Goal: Task Accomplishment & Management: Manage account settings

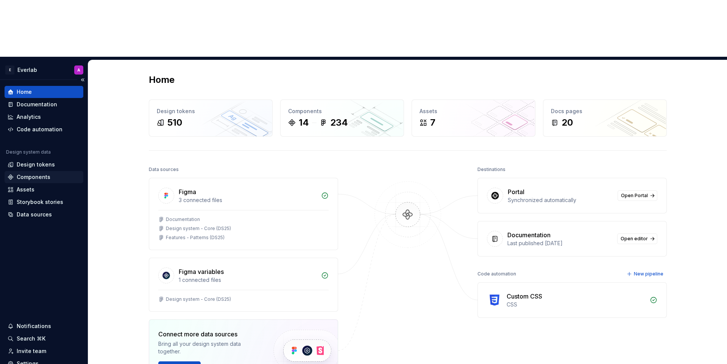
click at [38, 171] on div "Components" at bounding box center [44, 177] width 79 height 12
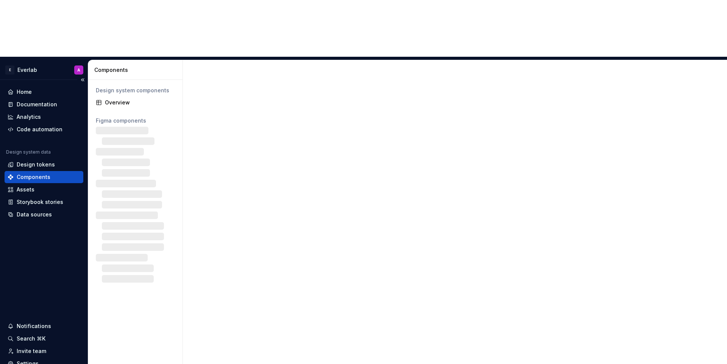
click at [42, 173] on div "Components" at bounding box center [34, 177] width 34 height 8
click at [31, 198] on div "Storybook stories" at bounding box center [40, 202] width 47 height 8
click at [27, 198] on div "Storybook stories" at bounding box center [40, 202] width 47 height 8
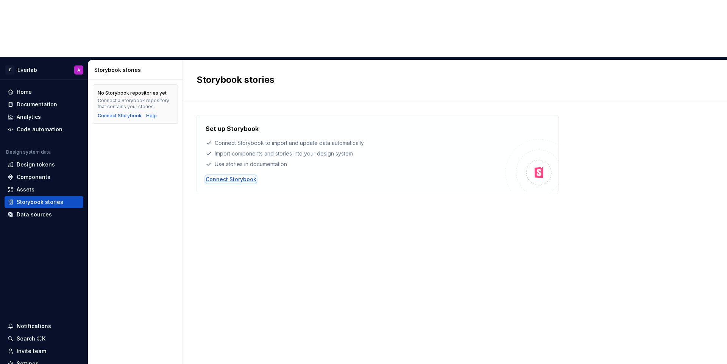
click at [225, 176] on div "Connect Storybook" at bounding box center [231, 180] width 51 height 8
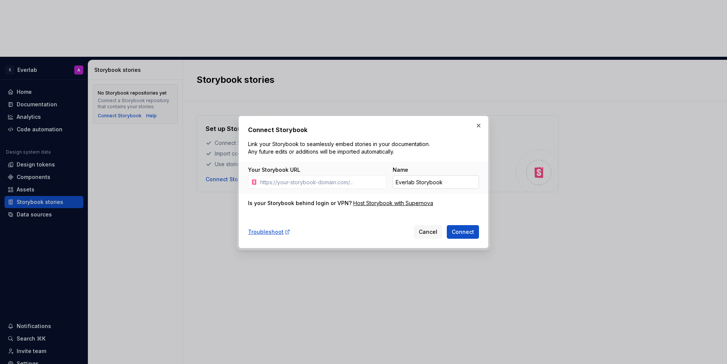
type input "PSA: Legacy components are being deprecated You’ll start seeing common componen…"
type input "[URL][DOMAIN_NAME]"
click at [420, 178] on input "Everlab Storybook" at bounding box center [436, 182] width 86 height 14
click at [418, 182] on input "Everlab Storybook" at bounding box center [436, 182] width 86 height 14
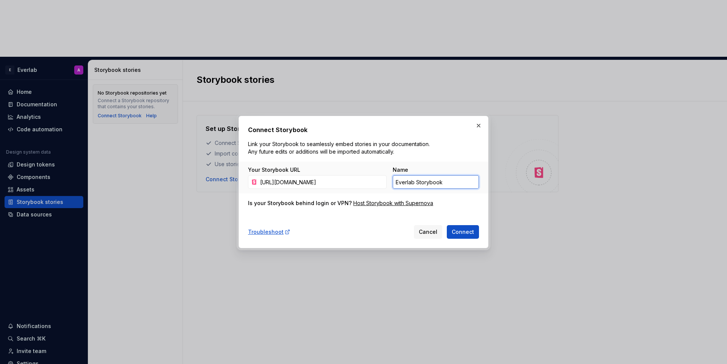
click at [418, 182] on input "Everlab Storybook" at bounding box center [436, 182] width 86 height 14
click at [278, 201] on div "Is your Storybook behind login or VPN?" at bounding box center [300, 204] width 104 height 8
click at [470, 233] on span "Connect" at bounding box center [463, 232] width 22 height 8
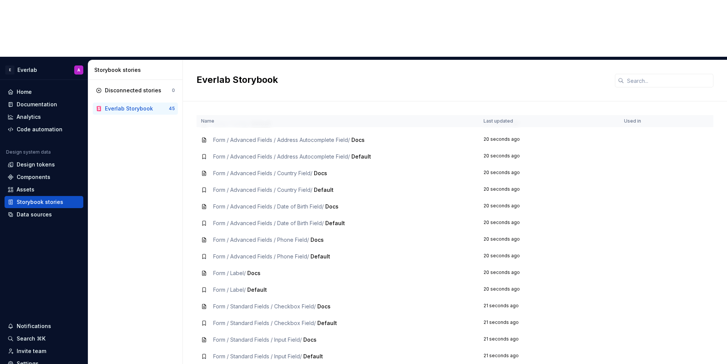
scroll to position [456, 0]
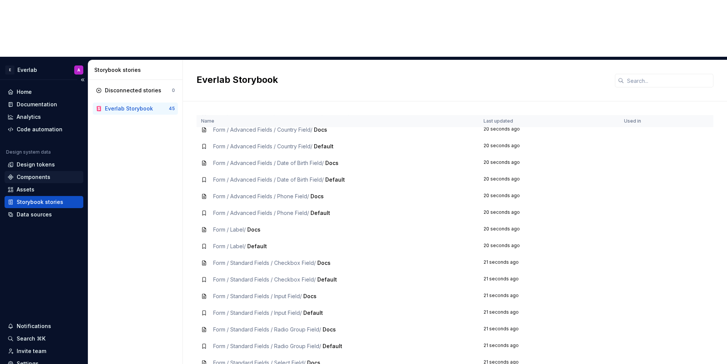
click at [38, 173] on div "Components" at bounding box center [34, 177] width 34 height 8
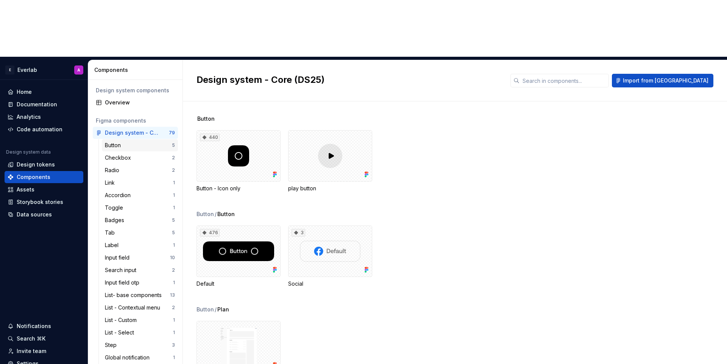
click at [121, 139] on div "Button 5" at bounding box center [140, 145] width 76 height 12
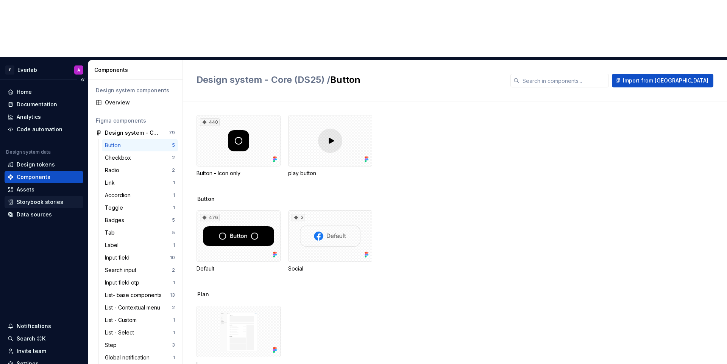
click at [35, 198] on div "Storybook stories" at bounding box center [40, 202] width 47 height 8
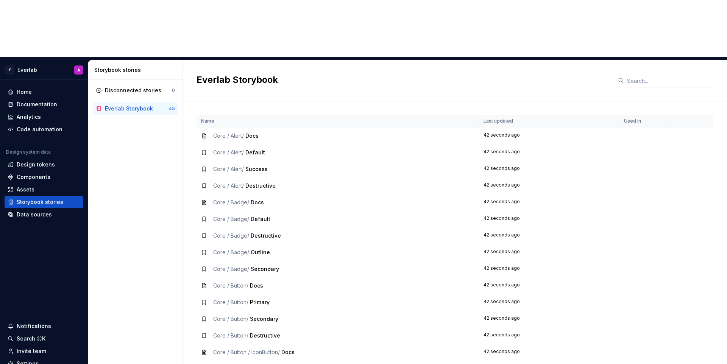
click at [222, 133] on span "Core / Alert /" at bounding box center [228, 136] width 31 height 6
click at [253, 133] on span "Docs" at bounding box center [251, 136] width 13 height 6
click at [153, 87] on div "Disconnected stories" at bounding box center [133, 91] width 56 height 8
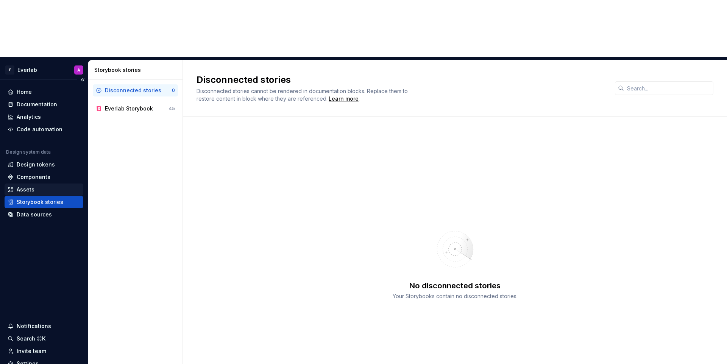
click at [40, 186] on div "Assets" at bounding box center [44, 190] width 73 height 8
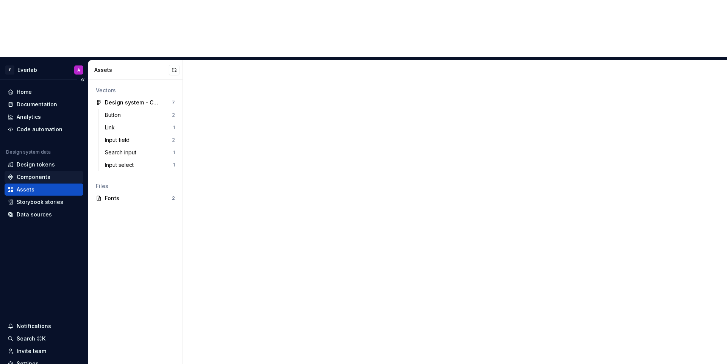
click at [37, 173] on div "Components" at bounding box center [34, 177] width 34 height 8
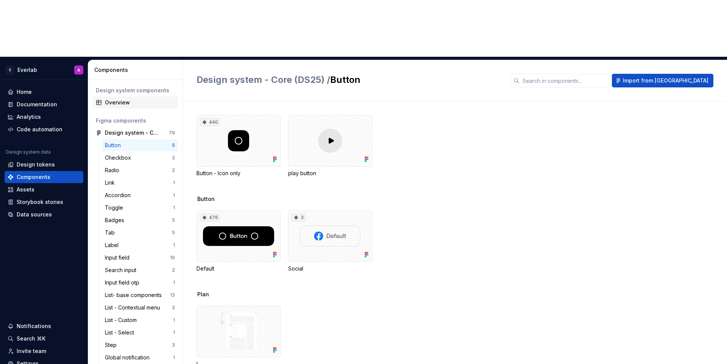
click at [126, 97] on div "Overview" at bounding box center [135, 103] width 85 height 12
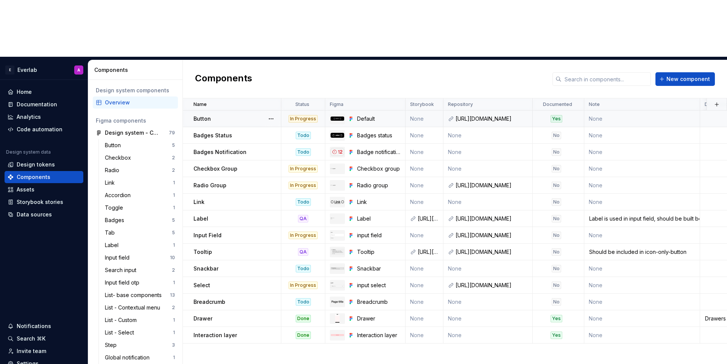
click at [425, 111] on td "None" at bounding box center [425, 119] width 38 height 17
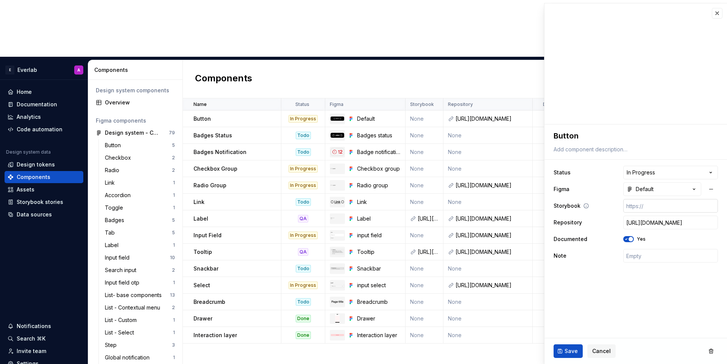
click at [649, 208] on input "text" at bounding box center [670, 206] width 95 height 14
click at [716, 14] on button "button" at bounding box center [717, 13] width 11 height 11
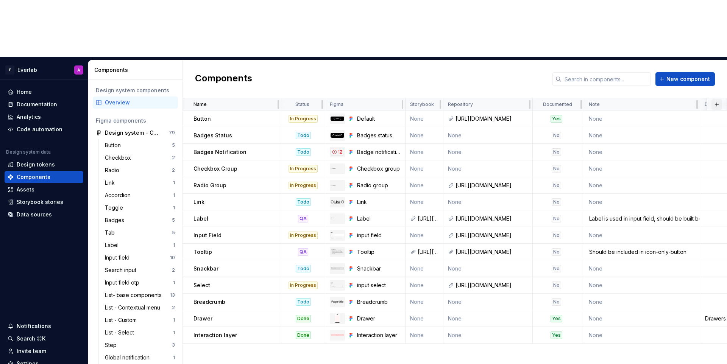
click at [715, 99] on button "button" at bounding box center [717, 104] width 11 height 11
click at [605, 127] on td "None" at bounding box center [642, 135] width 116 height 17
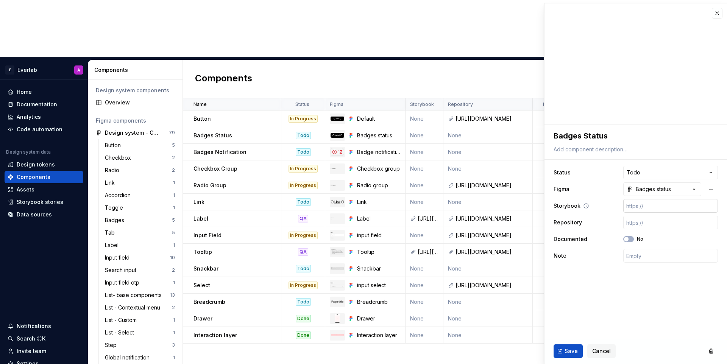
click at [654, 201] on input "text" at bounding box center [670, 206] width 95 height 14
type textarea "*"
click at [586, 206] on icon at bounding box center [586, 206] width 6 height 6
click at [714, 12] on button "button" at bounding box center [717, 13] width 11 height 11
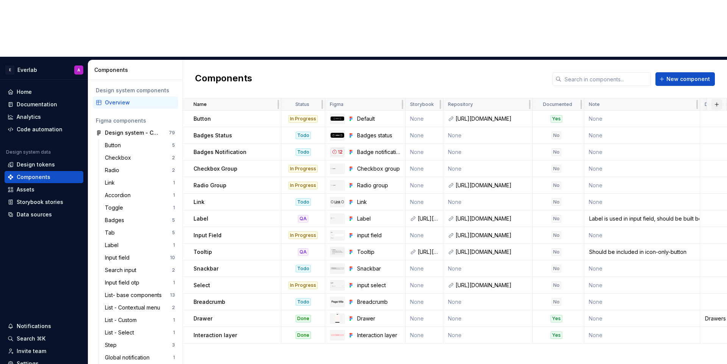
click at [716, 99] on button "button" at bounding box center [717, 104] width 11 height 11
click at [695, 61] on div "New custom property" at bounding box center [673, 63] width 57 height 8
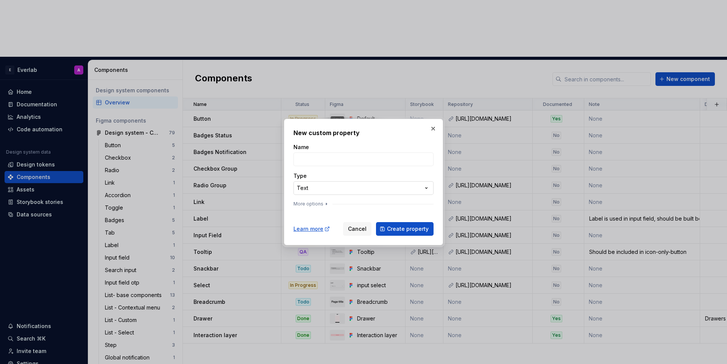
click at [335, 189] on div "**********" at bounding box center [363, 182] width 727 height 364
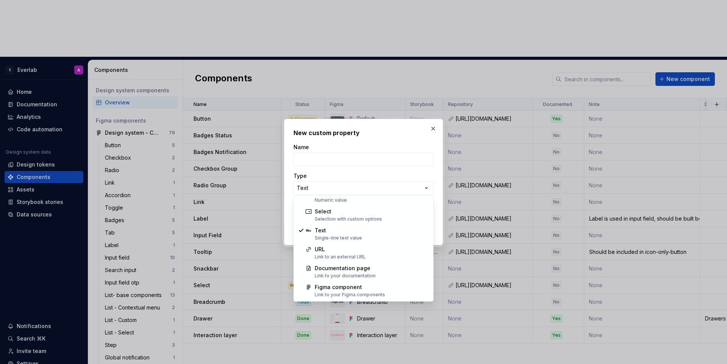
scroll to position [48, 0]
select select "**********"
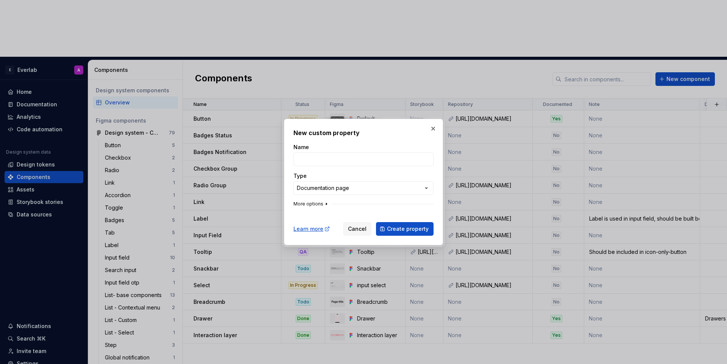
click at [317, 204] on button "More options" at bounding box center [311, 204] width 36 height 6
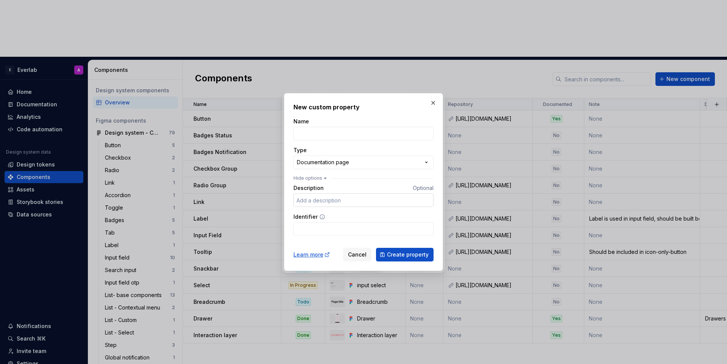
click at [355, 199] on input "Description" at bounding box center [363, 201] width 140 height 14
click at [340, 132] on input "Name" at bounding box center [363, 134] width 140 height 14
type input "Storybook"
click at [384, 200] on input "Description" at bounding box center [363, 201] width 140 height 14
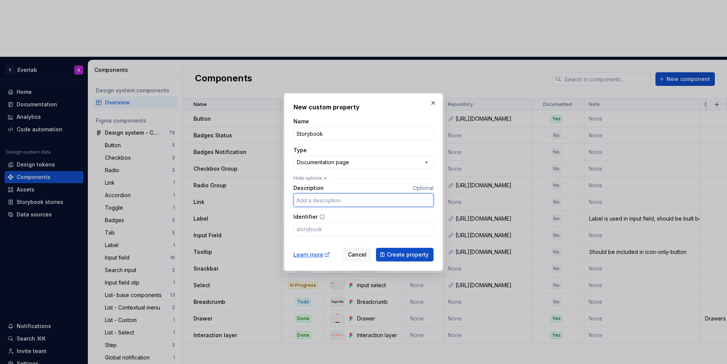
click at [351, 201] on input "Description" at bounding box center [363, 201] width 140 height 14
click at [330, 226] on input "Identifier" at bounding box center [363, 229] width 140 height 14
click at [345, 201] on input "Description" at bounding box center [363, 201] width 140 height 14
click at [322, 232] on input "Identifier" at bounding box center [363, 229] width 140 height 14
click at [337, 196] on input "Description" at bounding box center [363, 201] width 140 height 14
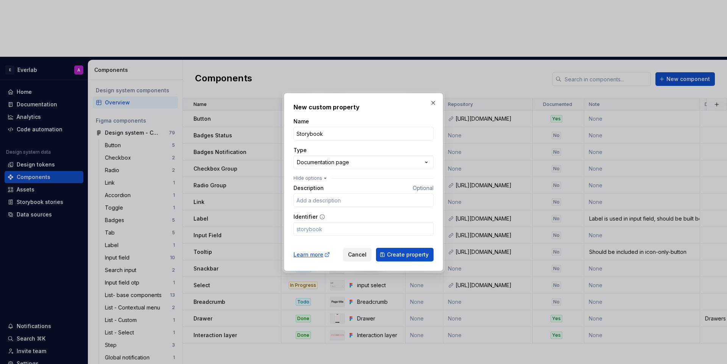
click at [367, 255] on span "Cancel" at bounding box center [357, 255] width 19 height 8
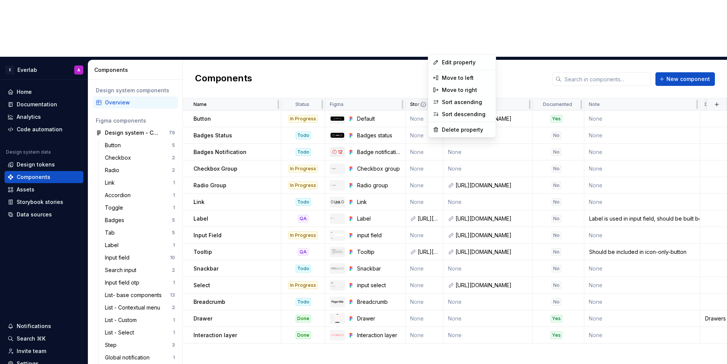
click at [435, 49] on html "E Everlab A Home Documentation Analytics Code automation Design system data Des…" at bounding box center [363, 182] width 727 height 364
click at [449, 131] on div "Delete property" at bounding box center [466, 130] width 49 height 8
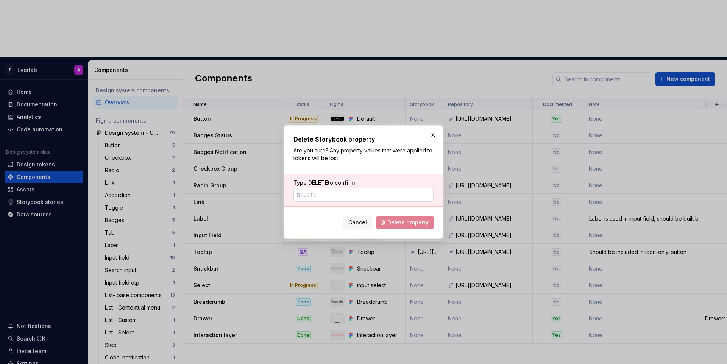
click at [365, 197] on input "Type DELETE to confirm" at bounding box center [363, 195] width 140 height 14
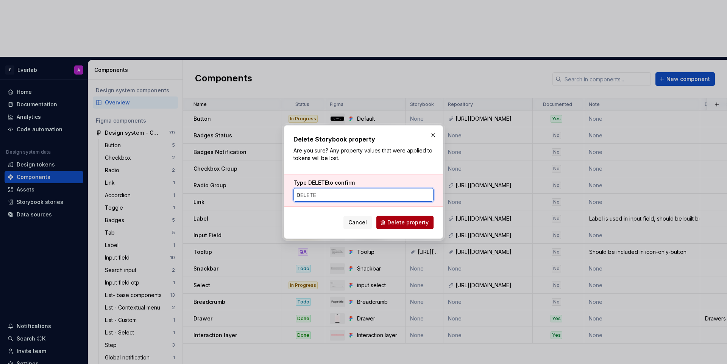
type input "DELETE"
click at [404, 218] on button "Delete property" at bounding box center [404, 223] width 57 height 14
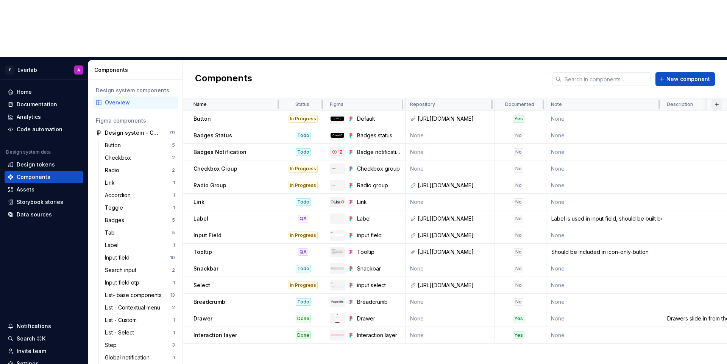
click at [714, 99] on button "button" at bounding box center [717, 104] width 11 height 11
click at [686, 60] on div "New custom property" at bounding box center [673, 63] width 57 height 8
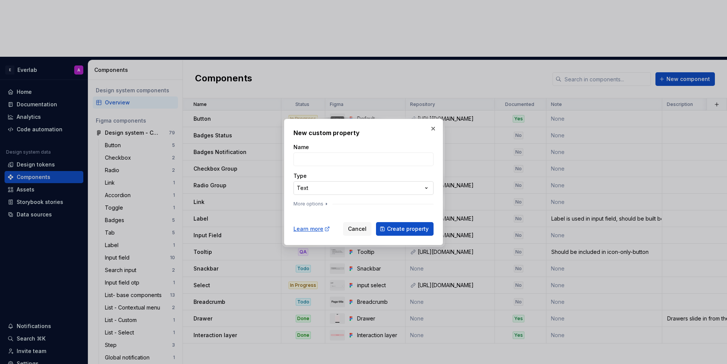
click at [336, 188] on div "**********" at bounding box center [363, 182] width 727 height 364
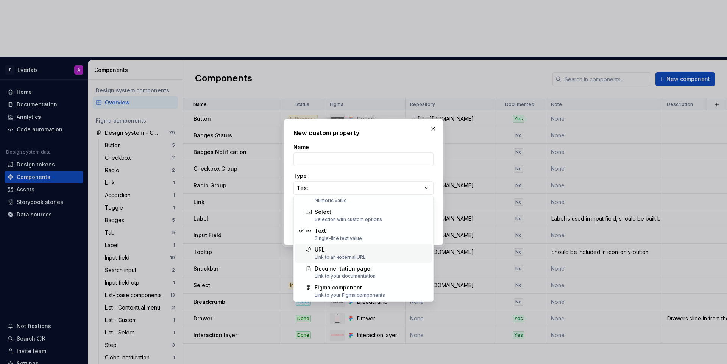
scroll to position [48, 0]
select select "**********"
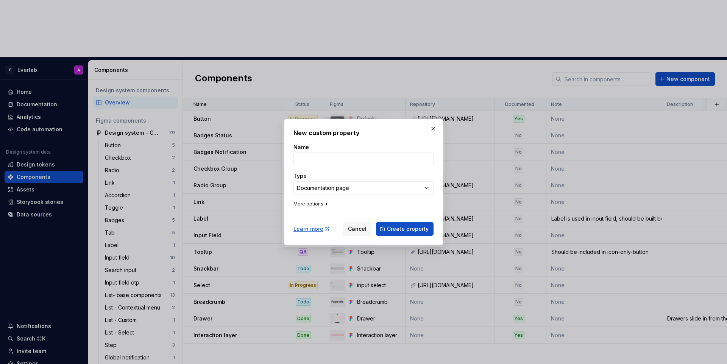
click at [323, 203] on icon "button" at bounding box center [326, 204] width 6 height 6
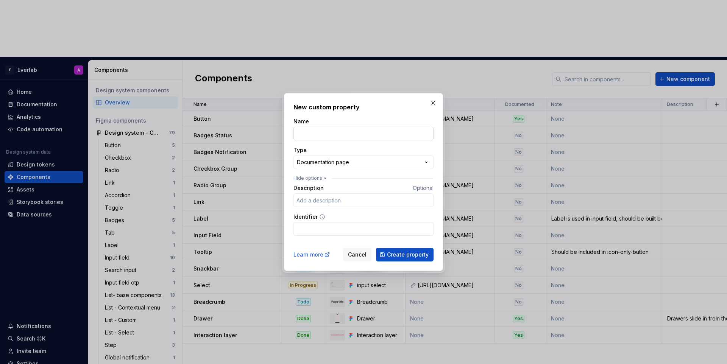
click at [342, 137] on input "Name" at bounding box center [363, 134] width 140 height 14
type input "Storybook"
click at [347, 197] on input "Description" at bounding box center [363, 201] width 140 height 14
click at [396, 251] on span "Create property" at bounding box center [408, 255] width 42 height 8
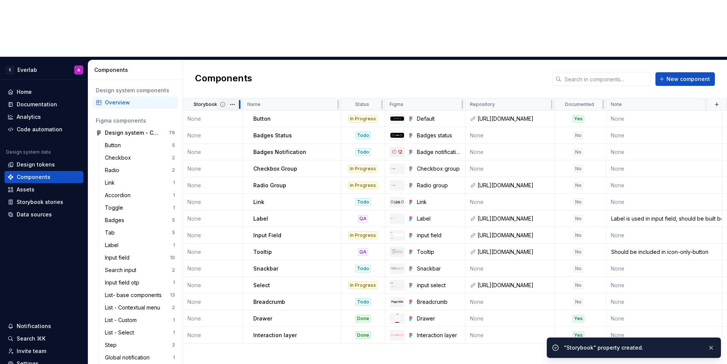
drag, startPoint x: 219, startPoint y: 46, endPoint x: 240, endPoint y: 45, distance: 22.0
click at [240, 98] on div at bounding box center [240, 104] width 6 height 12
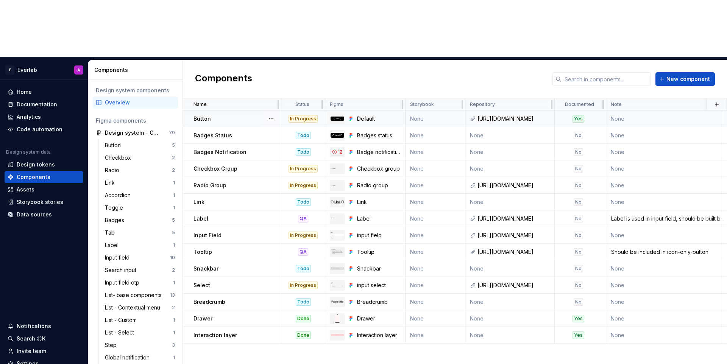
click at [423, 111] on td "None" at bounding box center [436, 119] width 60 height 17
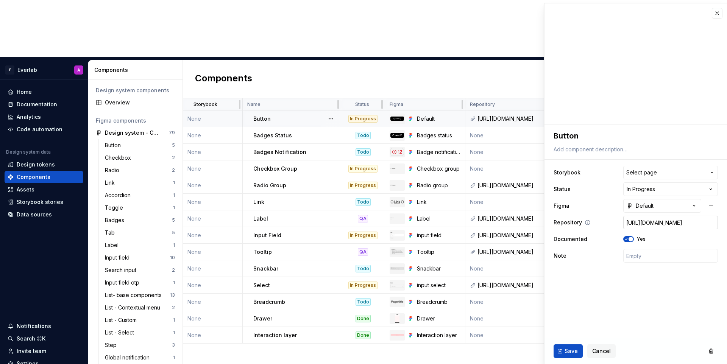
type textarea "*"
click at [682, 177] on button "Select page" at bounding box center [670, 173] width 95 height 14
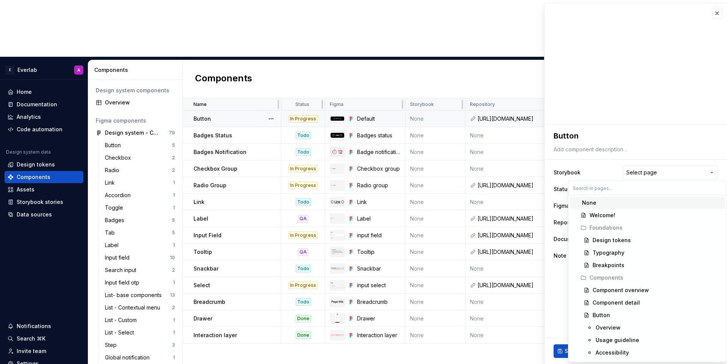
click at [607, 167] on html "E Everlab A Home Documentation Analytics Code automation Design system data Des…" at bounding box center [363, 182] width 727 height 364
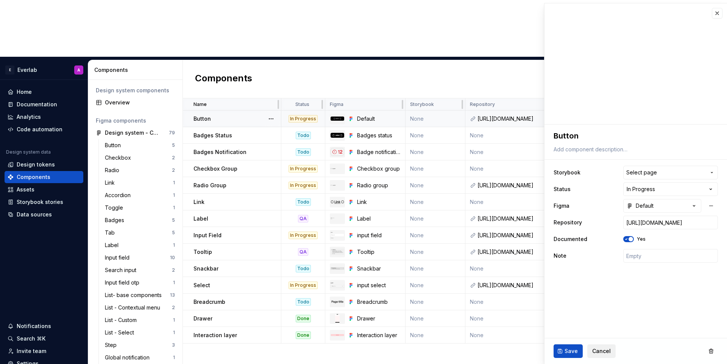
click at [603, 350] on span "Cancel" at bounding box center [601, 352] width 19 height 8
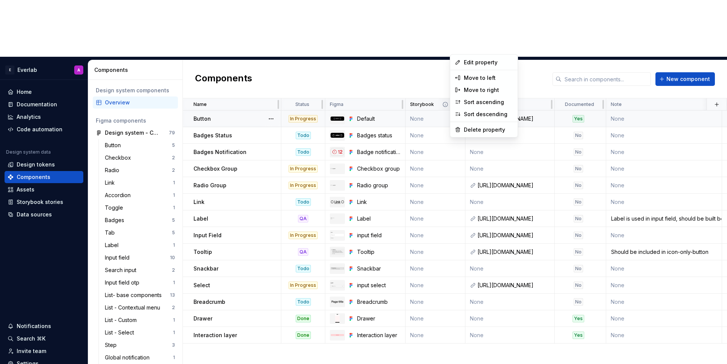
click at [456, 47] on html "E Everlab A Home Documentation Analytics Code automation Design system data Des…" at bounding box center [363, 182] width 727 height 364
click at [484, 131] on div "Delete property" at bounding box center [488, 130] width 49 height 8
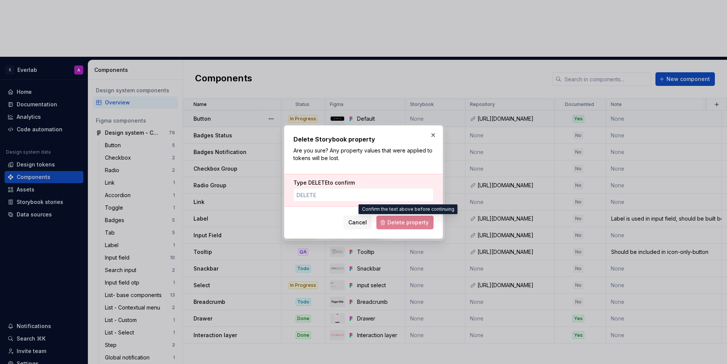
click at [404, 220] on span "Delete property" at bounding box center [404, 223] width 57 height 14
click at [366, 194] on input "Type DELETE to confirm" at bounding box center [363, 195] width 140 height 14
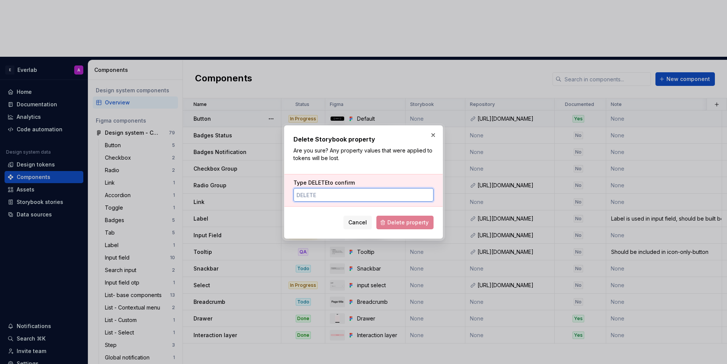
type input "S"
type input "DELETE"
click at [412, 218] on button "Delete property" at bounding box center [404, 223] width 57 height 14
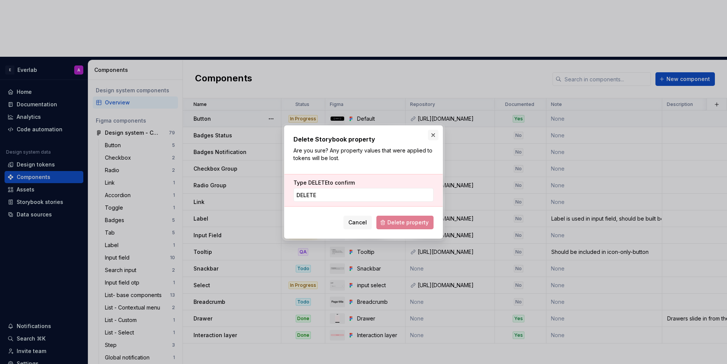
click at [434, 135] on button "button" at bounding box center [433, 135] width 11 height 11
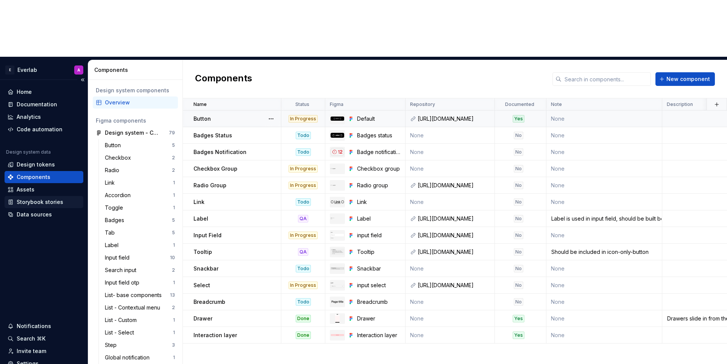
click at [23, 196] on div "Storybook stories" at bounding box center [44, 202] width 79 height 12
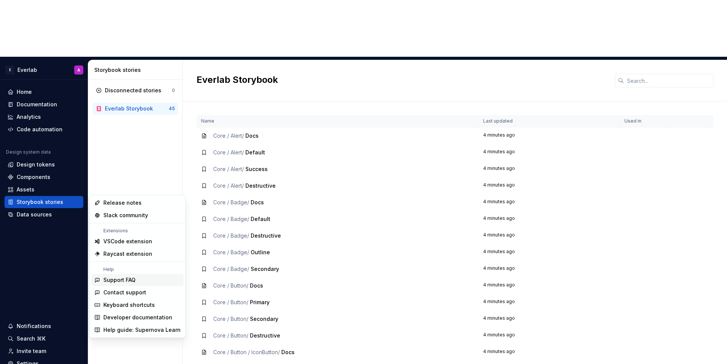
click at [131, 283] on div "Support FAQ" at bounding box center [119, 280] width 32 height 8
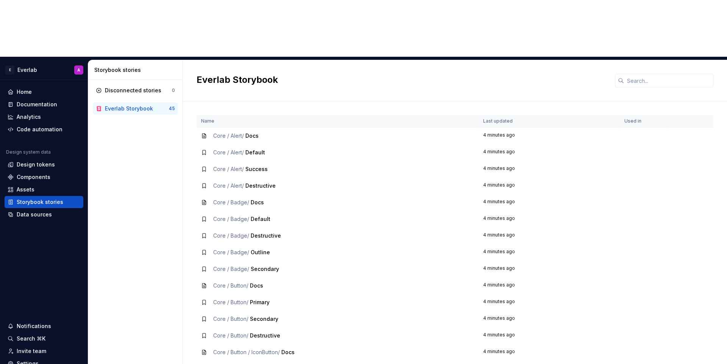
click at [248, 133] on span "Docs" at bounding box center [251, 136] width 13 height 6
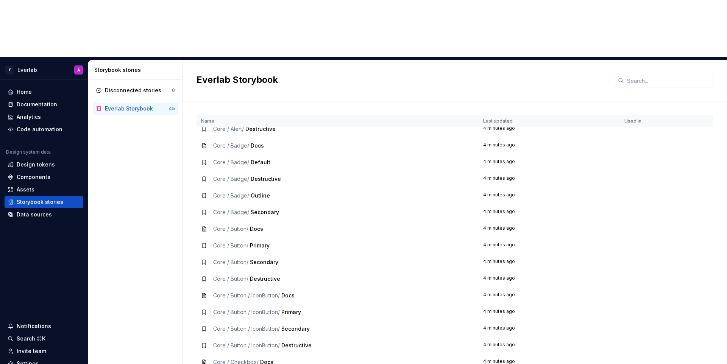
scroll to position [70, 0]
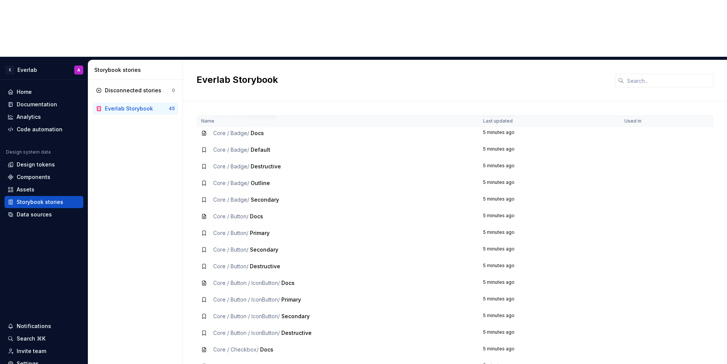
click at [256, 130] on span "Docs" at bounding box center [257, 133] width 13 height 6
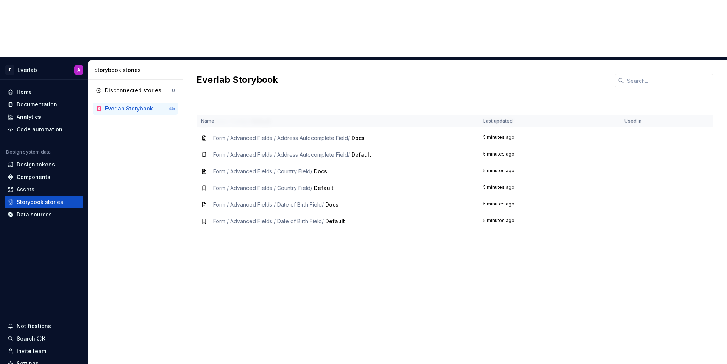
scroll to position [456, 0]
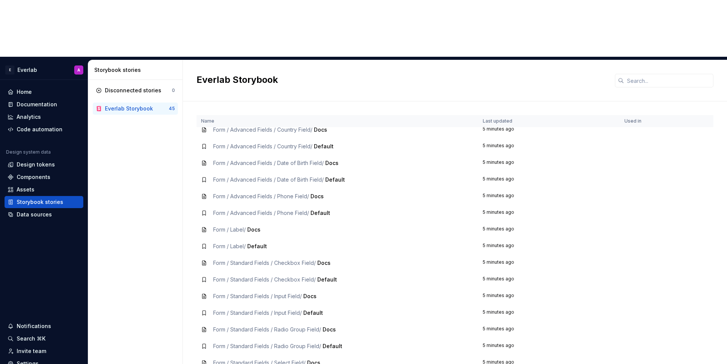
click at [326, 260] on span "Docs" at bounding box center [323, 263] width 13 height 6
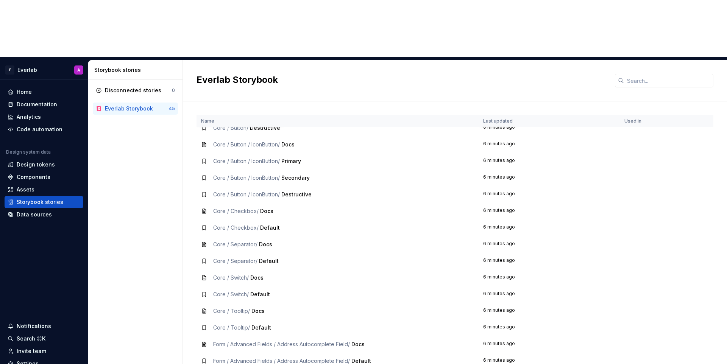
scroll to position [0, 0]
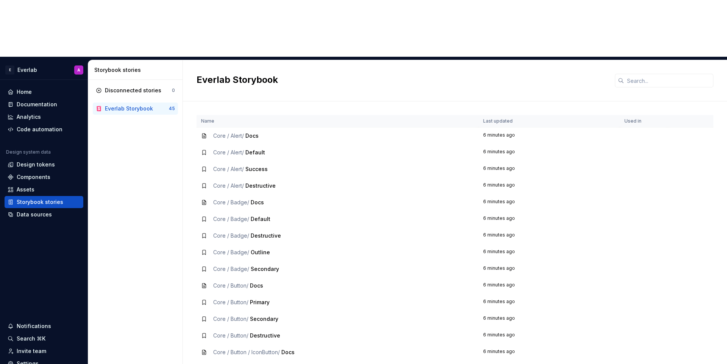
click at [236, 244] on td "Core / Badge / Outline" at bounding box center [338, 252] width 282 height 17
click at [36, 173] on div "Components" at bounding box center [34, 177] width 34 height 8
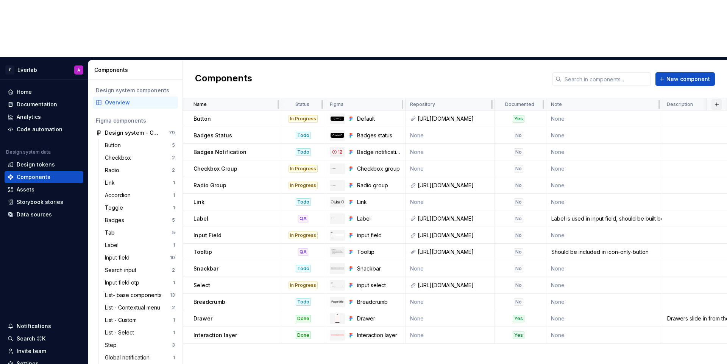
click at [715, 99] on button "button" at bounding box center [717, 104] width 11 height 11
click at [159, 129] on div "Design system - Core (DS25)" at bounding box center [133, 133] width 56 height 8
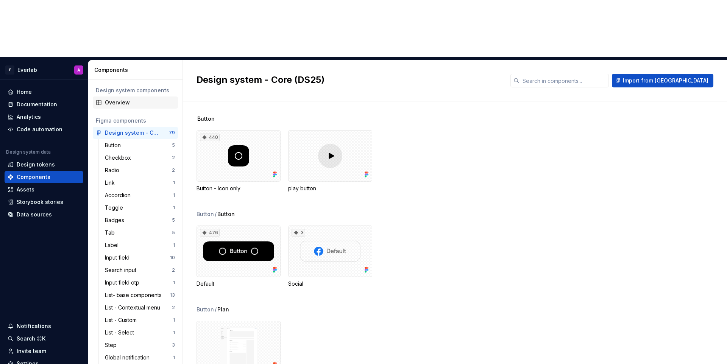
click at [131, 99] on div "Overview" at bounding box center [140, 103] width 70 height 8
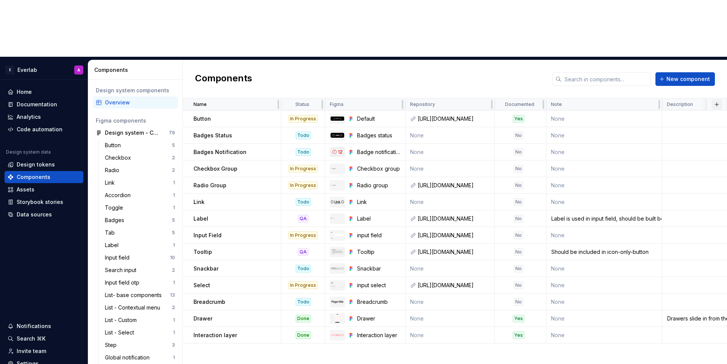
click at [712, 99] on button "button" at bounding box center [717, 104] width 11 height 11
click at [674, 62] on div "New custom property" at bounding box center [673, 63] width 57 height 8
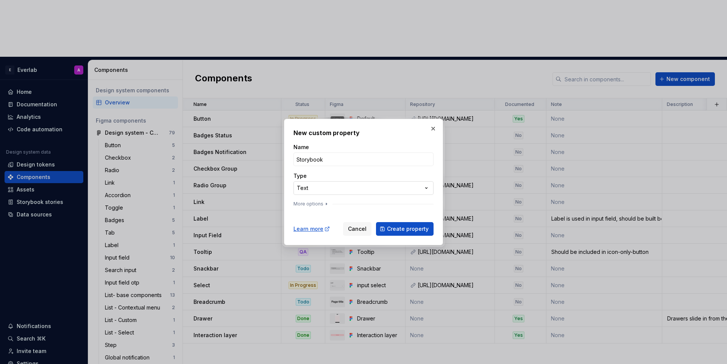
type input "Storybook"
click at [387, 185] on div "**********" at bounding box center [363, 182] width 727 height 364
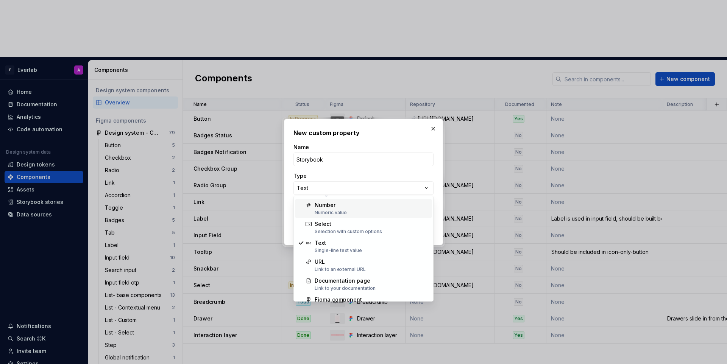
scroll to position [37, 0]
select select "**********"
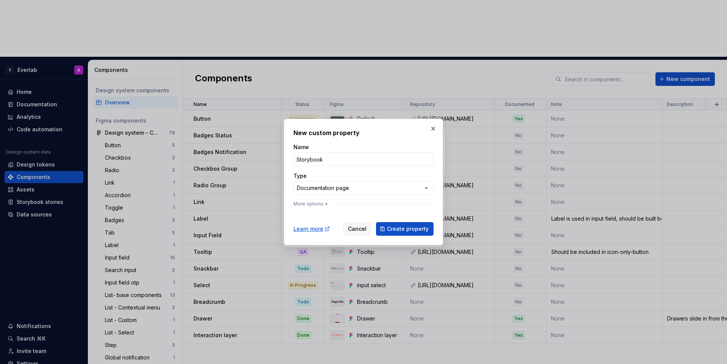
click at [322, 208] on div at bounding box center [363, 208] width 140 height 3
click at [323, 203] on icon "button" at bounding box center [326, 204] width 6 height 6
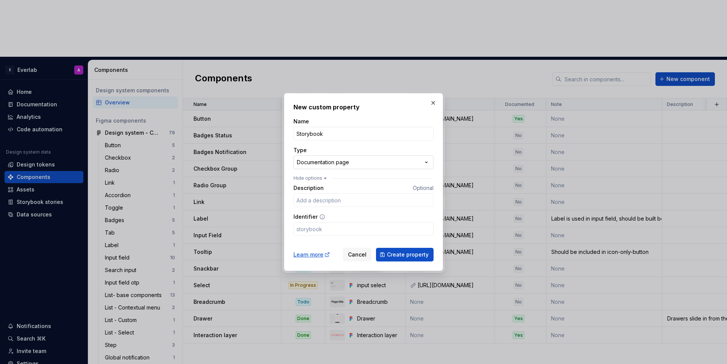
click at [336, 162] on div "**********" at bounding box center [363, 182] width 727 height 364
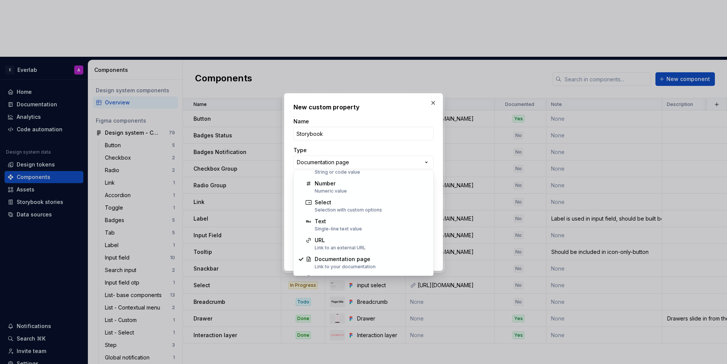
scroll to position [48, 0]
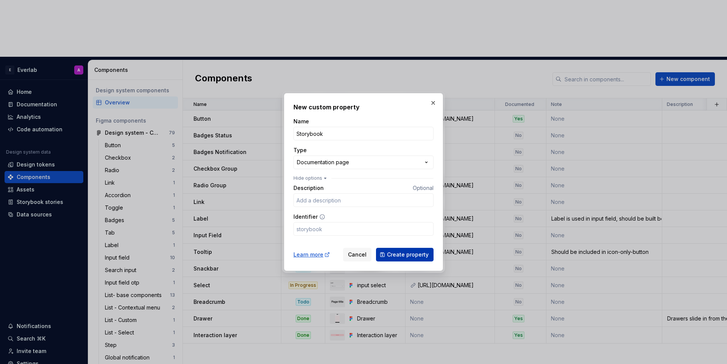
click at [397, 254] on span "Create property" at bounding box center [408, 255] width 42 height 8
click at [397, 254] on div "Cancel Create property" at bounding box center [388, 255] width 91 height 14
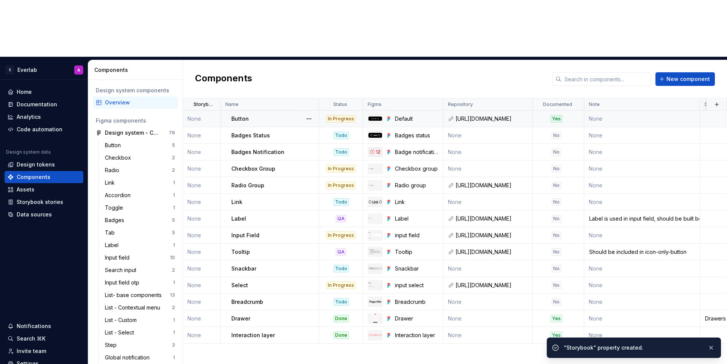
click at [204, 111] on td "None" at bounding box center [202, 119] width 38 height 17
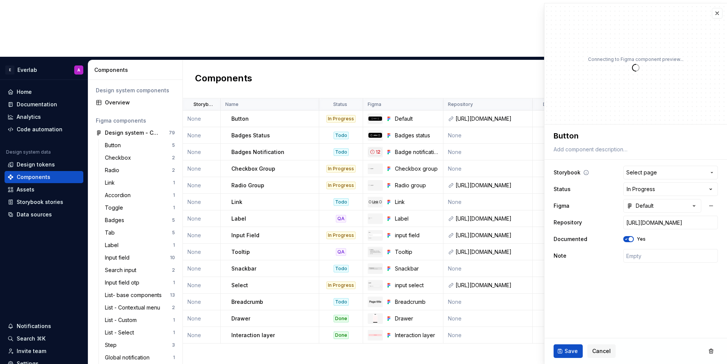
click at [660, 175] on span "Select page" at bounding box center [666, 173] width 80 height 8
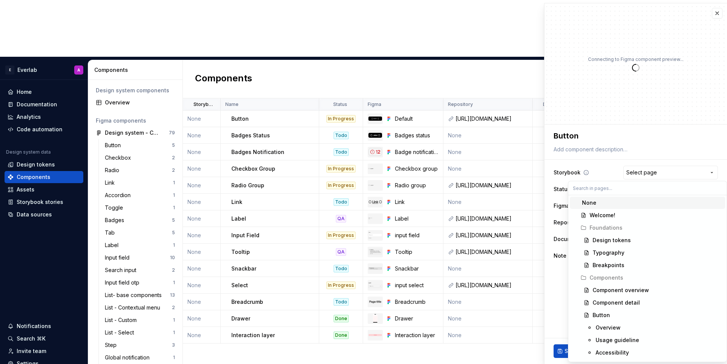
type textarea "*"
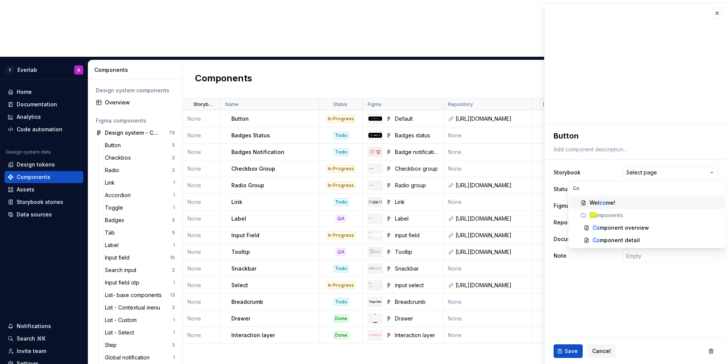
type input "C"
type input "Butto"
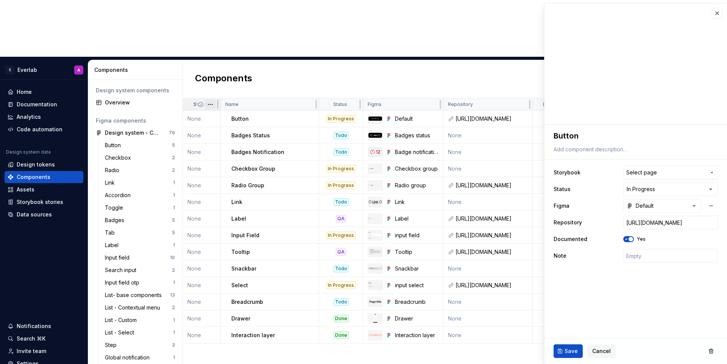
click at [210, 50] on html "E Everlab A Home Documentation Analytics Code automation Design system data Des…" at bounding box center [363, 182] width 727 height 364
type textarea "*"
click at [223, 59] on span "Edit property" at bounding box center [243, 63] width 49 height 8
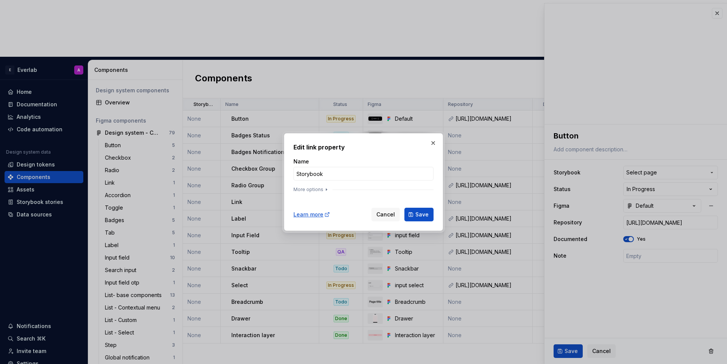
click at [315, 185] on div "Name Storybook More options" at bounding box center [363, 177] width 140 height 38
click at [310, 199] on form "Name Storybook More options Learn more Cancel Save" at bounding box center [363, 190] width 140 height 64
click at [313, 192] on button "More options" at bounding box center [311, 190] width 36 height 6
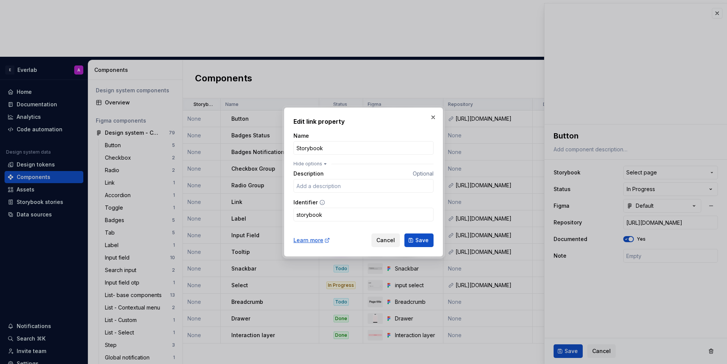
click at [384, 237] on span "Cancel" at bounding box center [385, 241] width 19 height 8
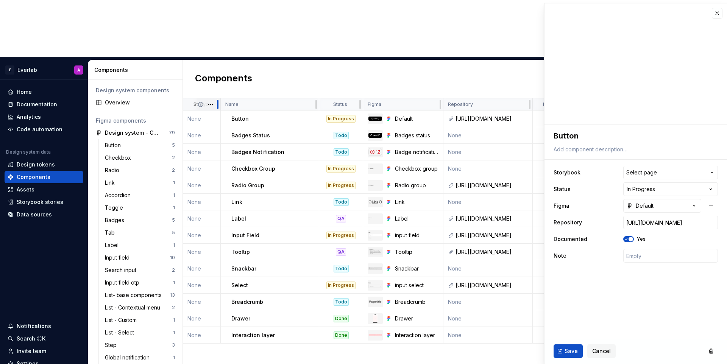
click at [215, 98] on div at bounding box center [218, 104] width 6 height 12
click at [212, 48] on html "E Everlab A Home Documentation Analytics Code automation Design system data Des…" at bounding box center [363, 182] width 727 height 364
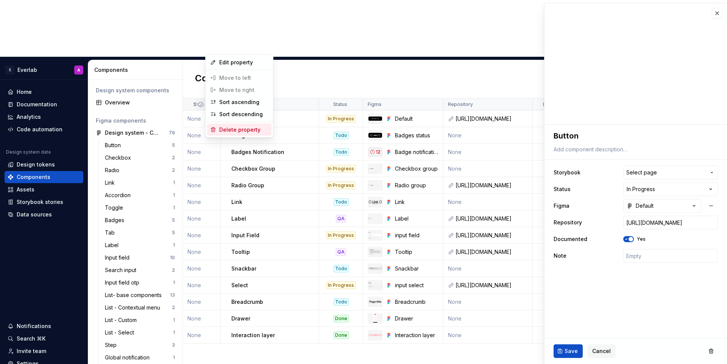
click at [227, 126] on div "Delete property" at bounding box center [243, 130] width 49 height 8
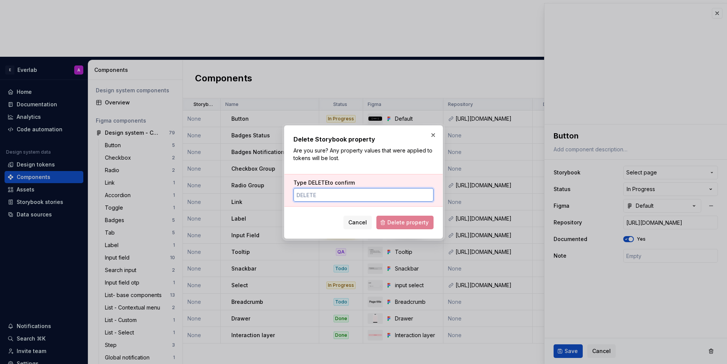
click at [387, 195] on input "Type DELETE to confirm" at bounding box center [363, 195] width 140 height 14
type input "DELETE"
click at [423, 223] on span "Delete property" at bounding box center [407, 223] width 41 height 8
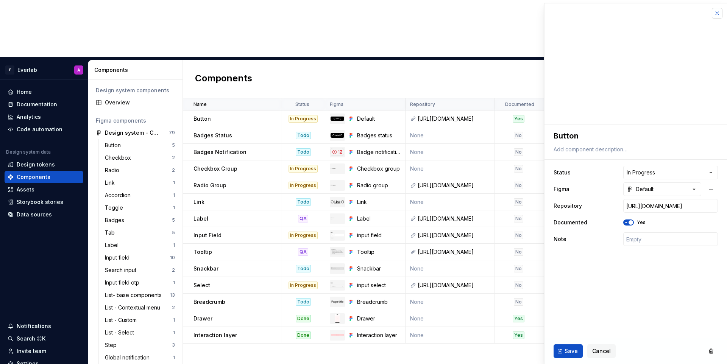
click at [720, 12] on button "button" at bounding box center [717, 13] width 11 height 11
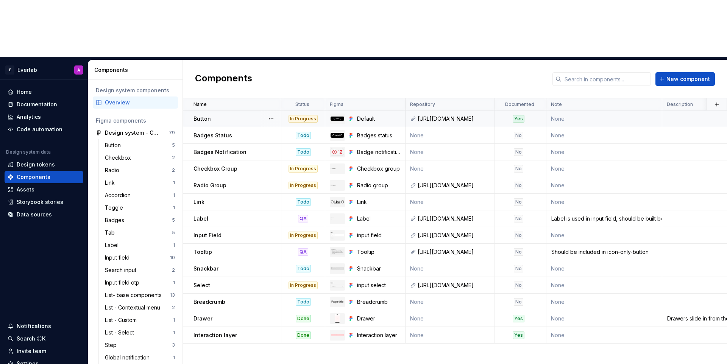
click at [523, 115] on div "Yes" at bounding box center [519, 119] width 12 height 8
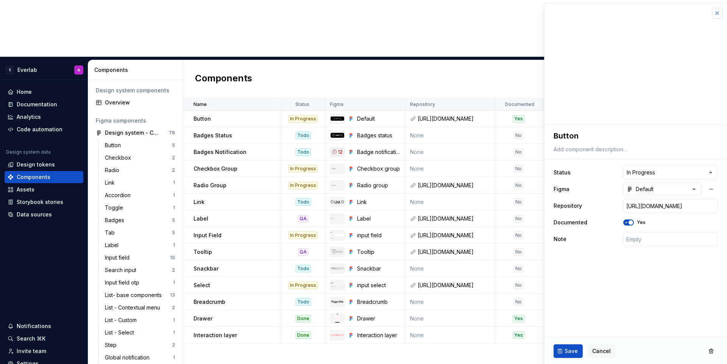
click at [716, 12] on button "button" at bounding box center [717, 13] width 11 height 11
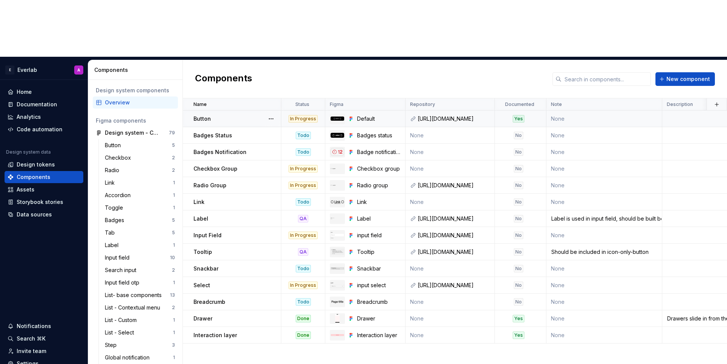
click at [515, 115] on div "Yes" at bounding box center [519, 119] width 12 height 8
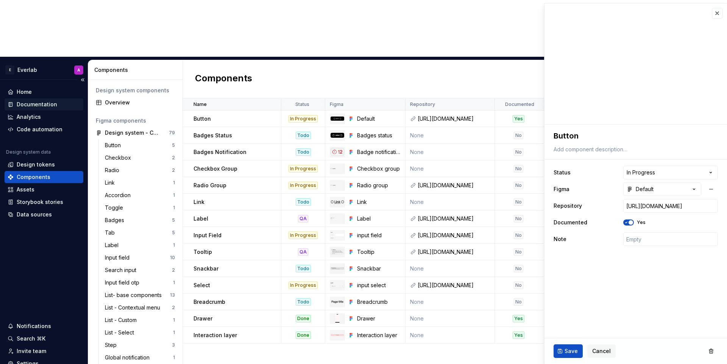
click at [57, 101] on div "Documentation" at bounding box center [44, 105] width 73 height 8
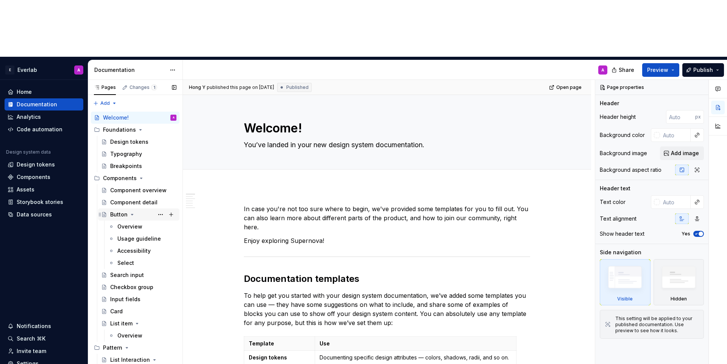
click at [120, 211] on div "Button" at bounding box center [118, 215] width 17 height 8
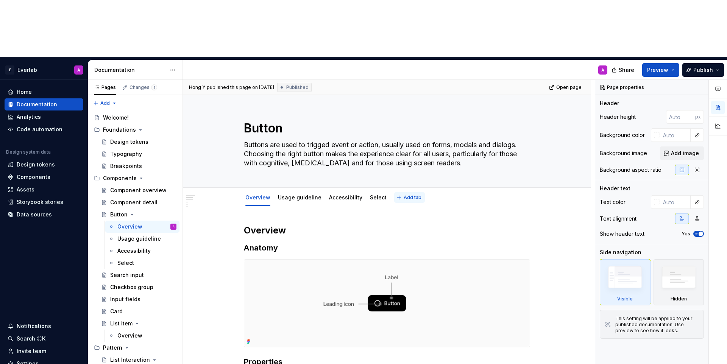
click at [404, 195] on span "Add tab" at bounding box center [413, 198] width 18 height 6
type textarea "*"
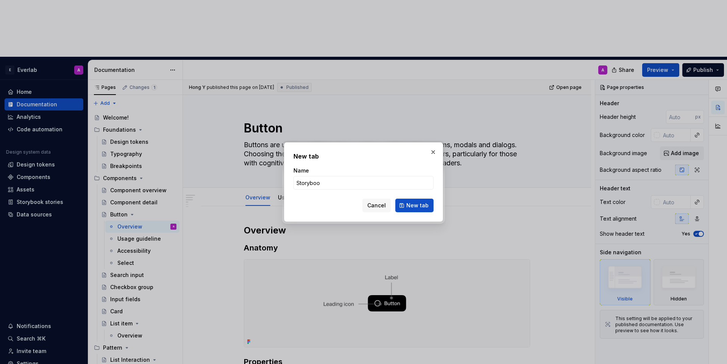
type input "Storybook"
click at [411, 205] on span "New tab" at bounding box center [417, 206] width 22 height 8
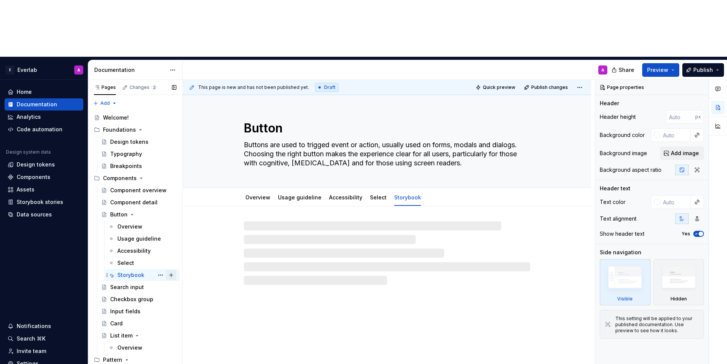
type textarea "*"
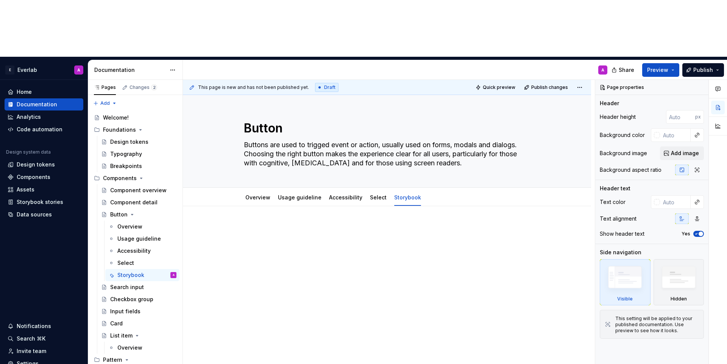
click at [281, 225] on div at bounding box center [387, 239] width 286 height 29
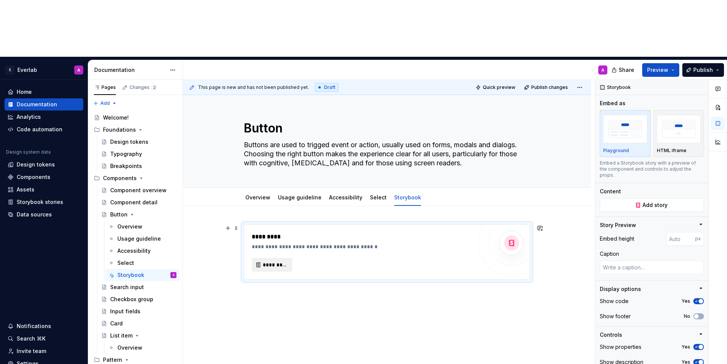
click at [265, 261] on span "*********" at bounding box center [275, 265] width 25 height 8
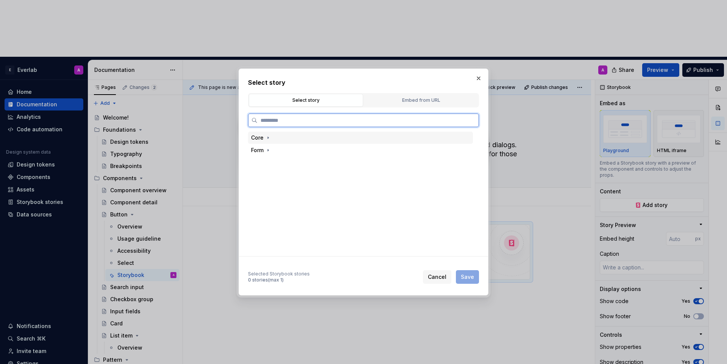
click at [304, 137] on div "Core" at bounding box center [360, 138] width 225 height 12
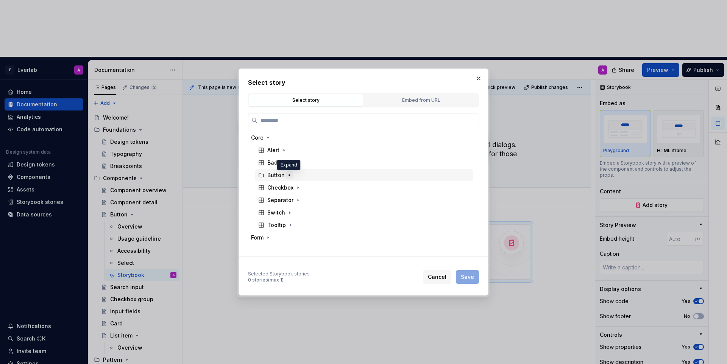
click at [287, 173] on icon "button" at bounding box center [289, 175] width 6 height 6
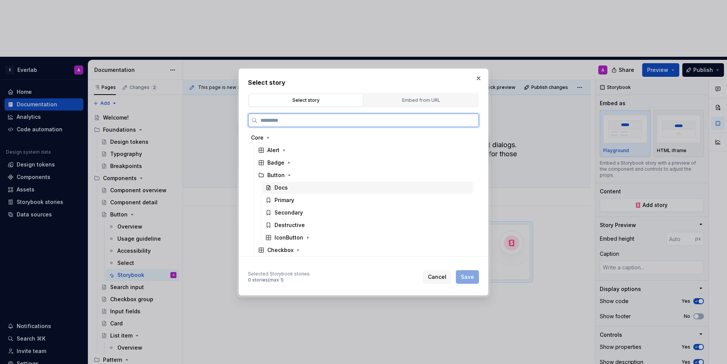
click at [306, 190] on div "Docs" at bounding box center [367, 188] width 211 height 12
click at [470, 280] on span "Save" at bounding box center [467, 277] width 13 height 8
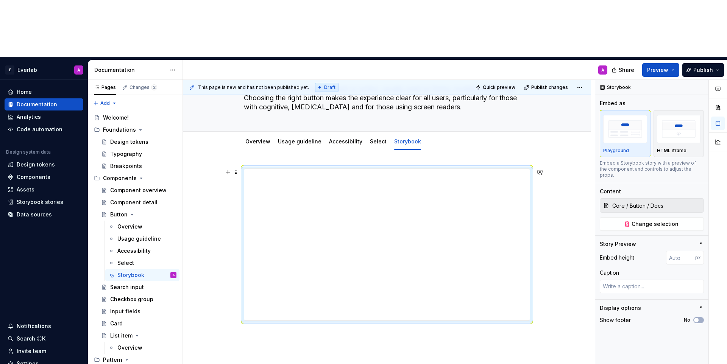
scroll to position [64, 0]
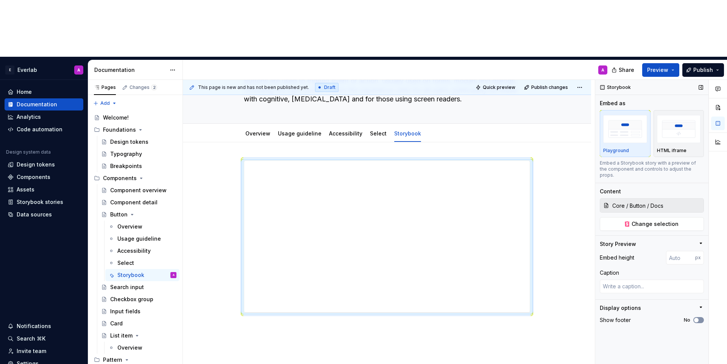
click at [699, 318] on icon "button" at bounding box center [696, 320] width 6 height 5
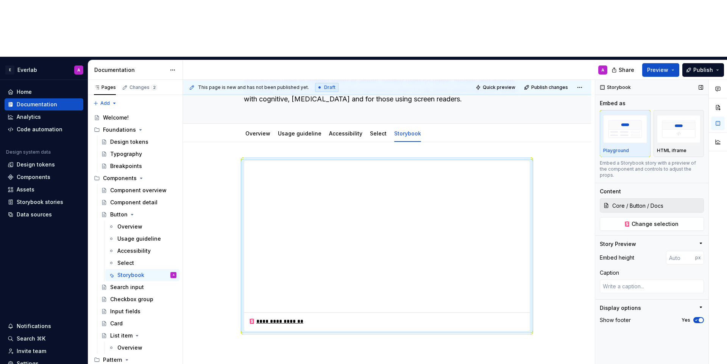
click at [699, 318] on icon "button" at bounding box center [696, 320] width 6 height 5
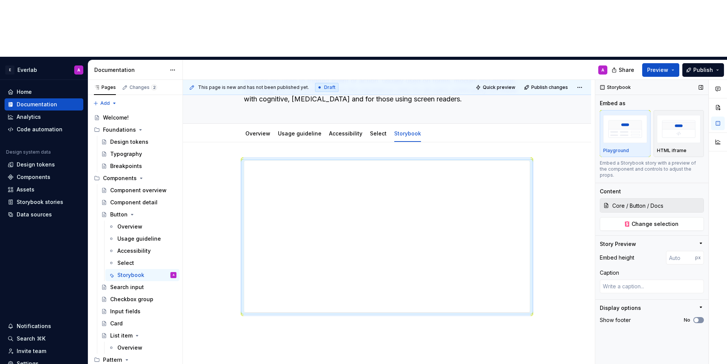
click at [698, 318] on span "button" at bounding box center [696, 320] width 5 height 5
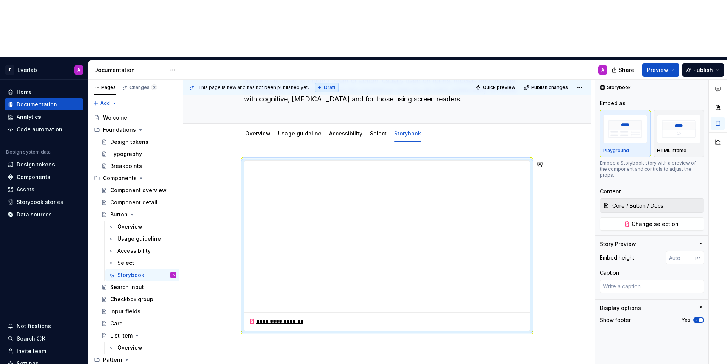
click at [342, 288] on div "**********" at bounding box center [387, 296] width 408 height 308
type textarea "*"
click at [301, 308] on div "**********" at bounding box center [387, 296] width 408 height 308
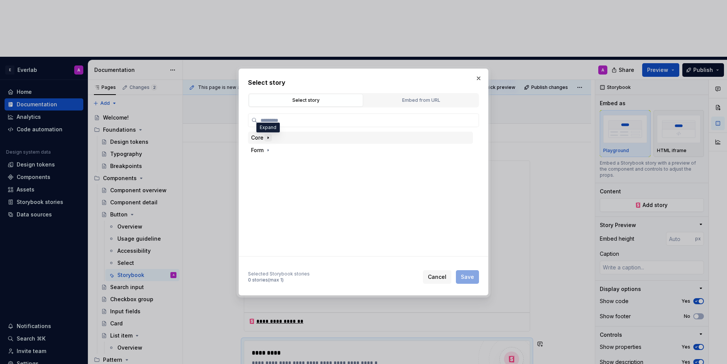
click at [267, 137] on icon "button" at bounding box center [268, 138] width 6 height 6
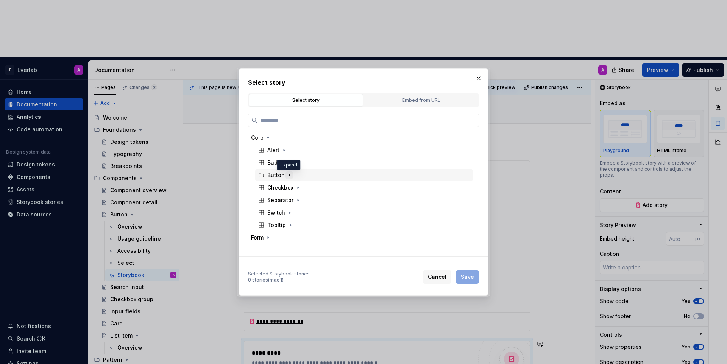
click at [290, 175] on icon "button" at bounding box center [289, 175] width 6 height 6
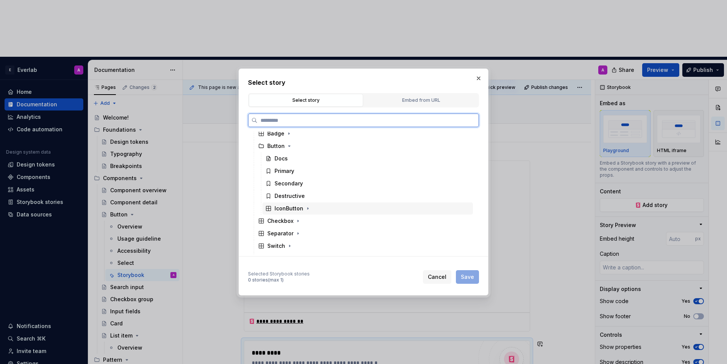
click at [301, 213] on div "IconButton" at bounding box center [367, 209] width 211 height 12
click at [296, 222] on div "Docs" at bounding box center [371, 221] width 203 height 12
click at [396, 241] on div "Secondary" at bounding box center [371, 246] width 203 height 12
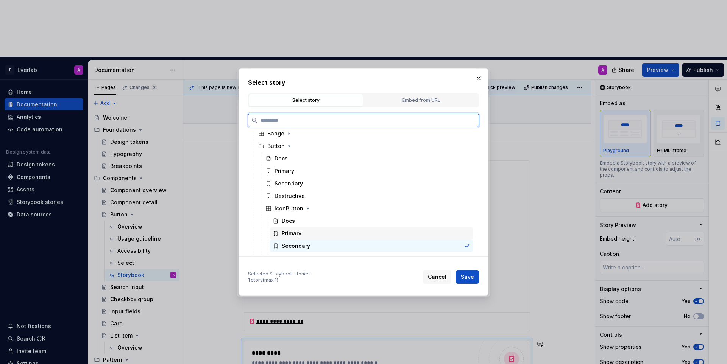
click at [383, 235] on div "Primary" at bounding box center [371, 234] width 203 height 12
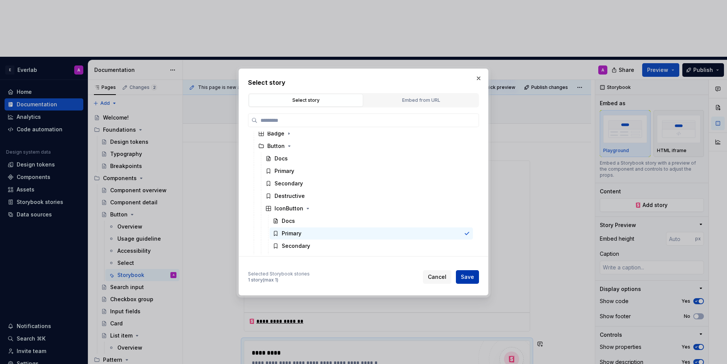
click at [469, 277] on span "Save" at bounding box center [467, 277] width 13 height 8
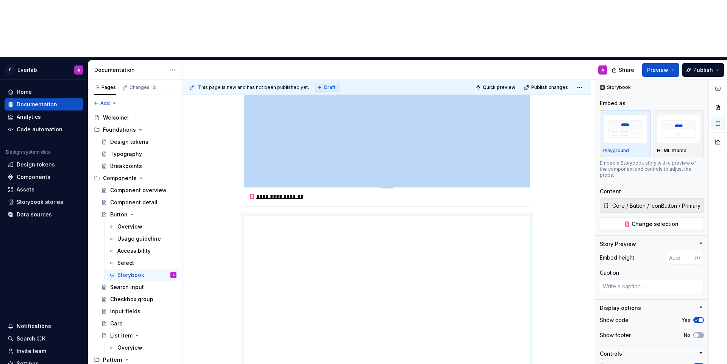
scroll to position [185, 0]
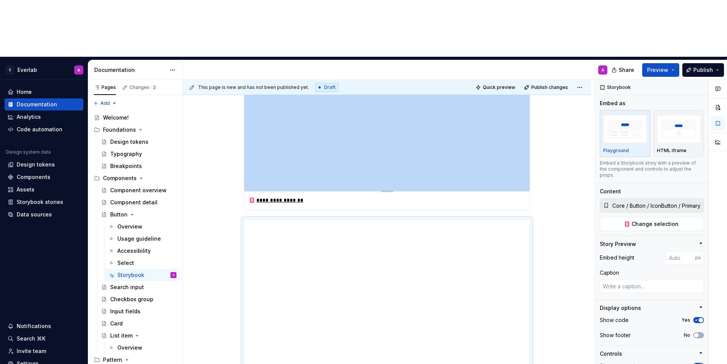
click at [386, 190] on div at bounding box center [387, 191] width 53 height 2
type textarea "*"
type input "Core / Button / Docs"
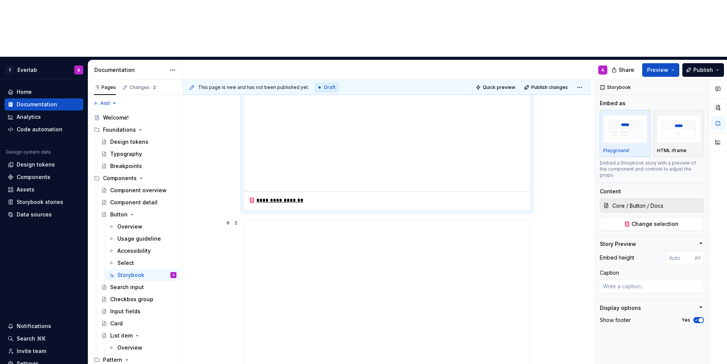
type textarea "*"
type input "Core / Button / IconButton / Primary"
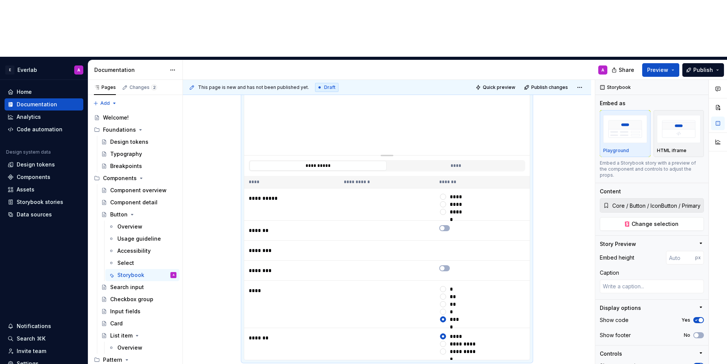
scroll to position [410, 0]
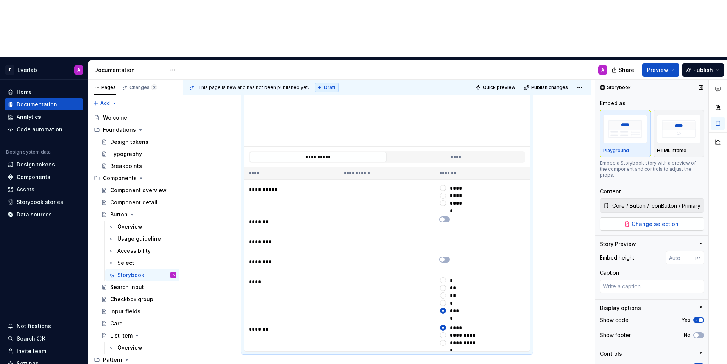
click at [646, 220] on span "Change selection" at bounding box center [655, 224] width 47 height 8
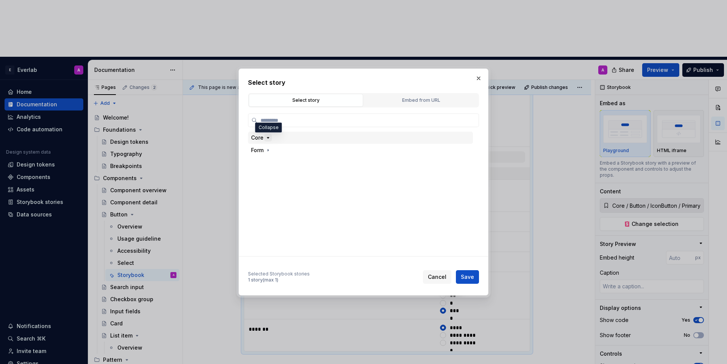
type textarea "*"
type input "*"
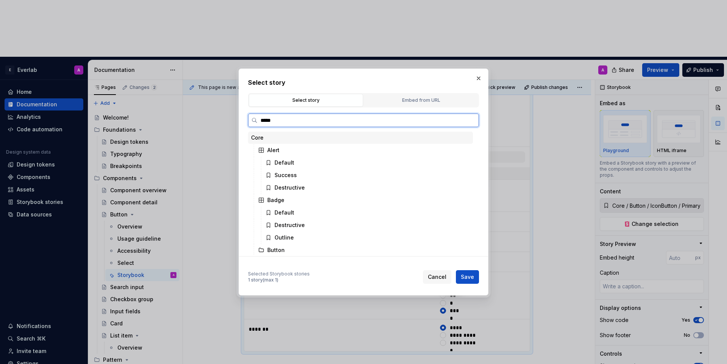
type input "******"
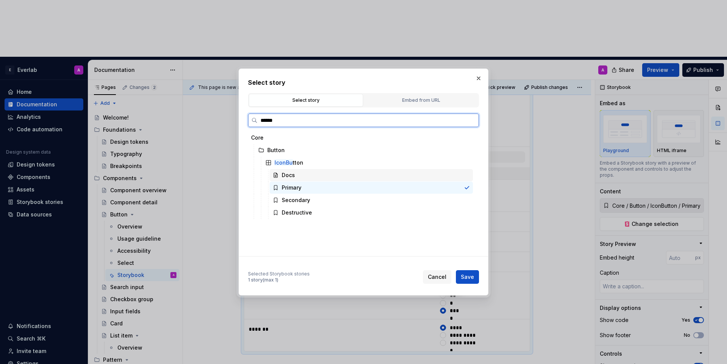
click at [301, 177] on div "Docs" at bounding box center [371, 175] width 203 height 12
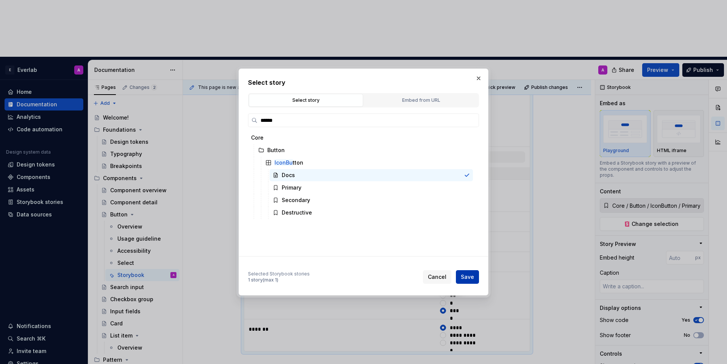
click at [470, 272] on button "Save" at bounding box center [467, 277] width 23 height 14
type textarea "*"
type input "Core / Button / IconButton / Docs"
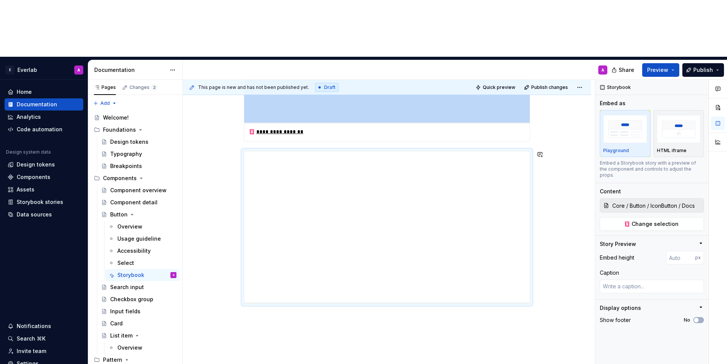
click at [463, 275] on div "**********" at bounding box center [387, 188] width 408 height 470
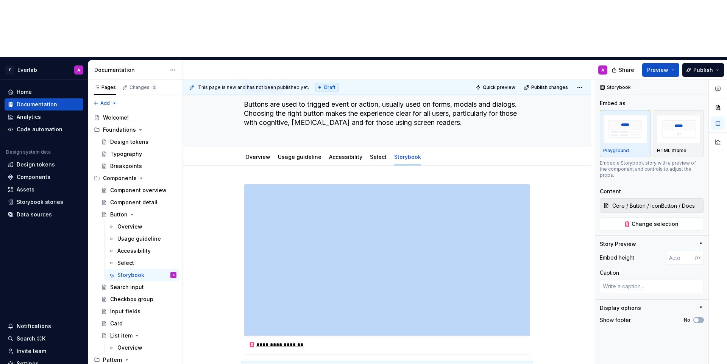
scroll to position [0, 0]
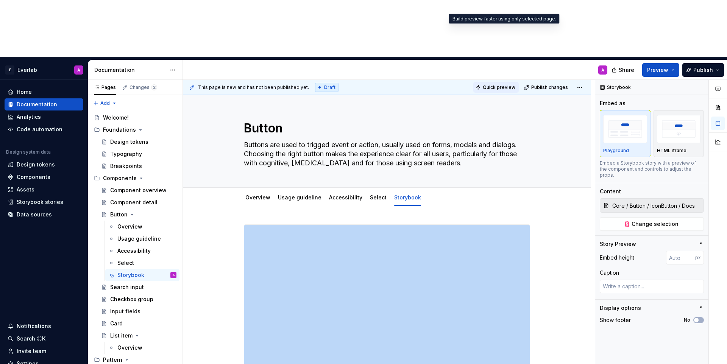
click at [492, 84] on span "Quick preview" at bounding box center [499, 87] width 33 height 6
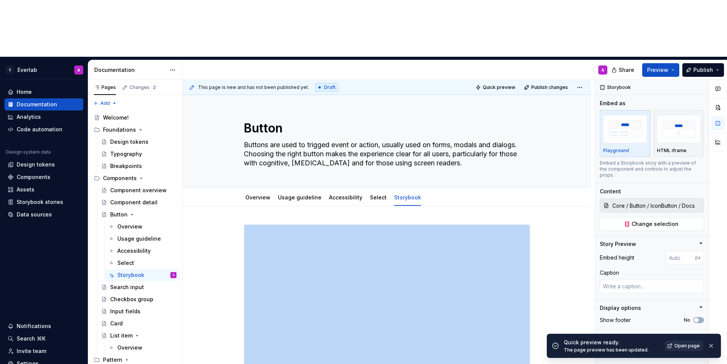
click at [681, 345] on span "Open page" at bounding box center [686, 346] width 25 height 6
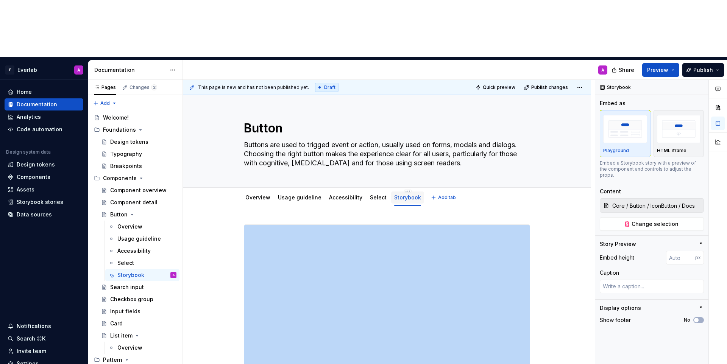
click at [407, 193] on div "Storybook" at bounding box center [407, 197] width 27 height 9
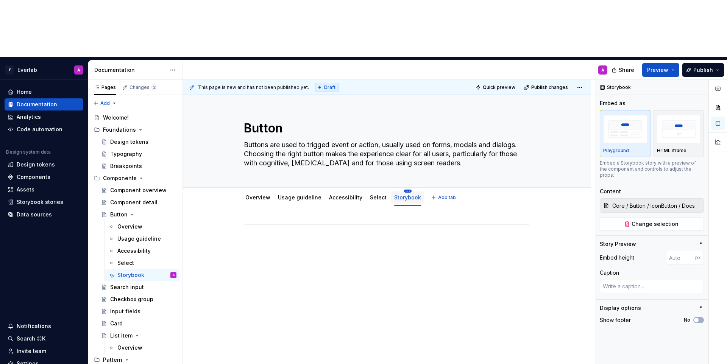
click at [401, 133] on html "E Everlab A Home Documentation Analytics Code automation Design system data Des…" at bounding box center [363, 182] width 727 height 364
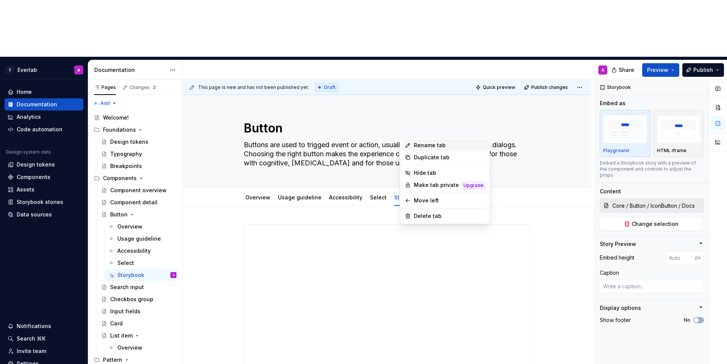
click at [417, 142] on div "Rename tab" at bounding box center [449, 146] width 71 height 8
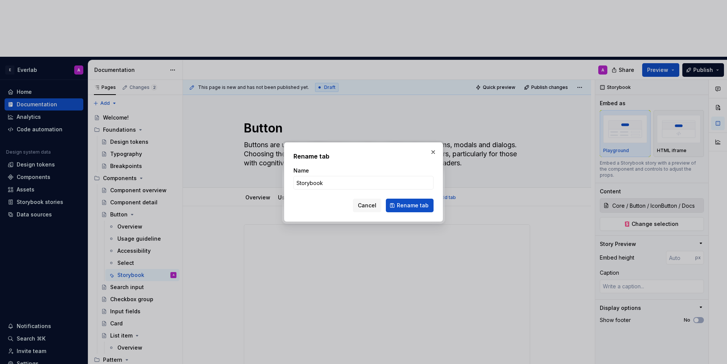
type textarea "*"
click at [328, 184] on input "Storybook" at bounding box center [363, 183] width 140 height 14
type input "Stories"
click button "Rename tab" at bounding box center [410, 206] width 48 height 14
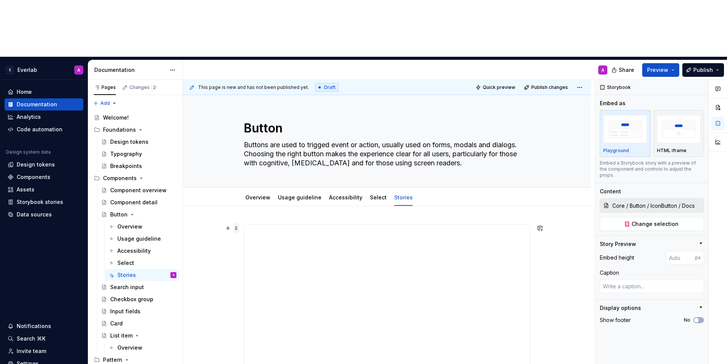
click at [237, 223] on span at bounding box center [236, 228] width 6 height 11
type textarea "*"
type input "Core / Button / Docs"
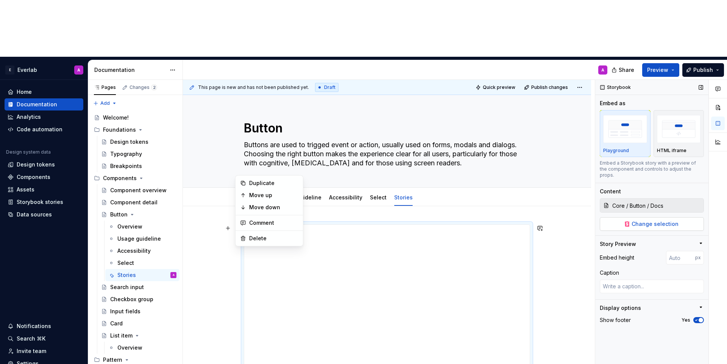
click at [649, 220] on span "Change selection" at bounding box center [655, 224] width 47 height 8
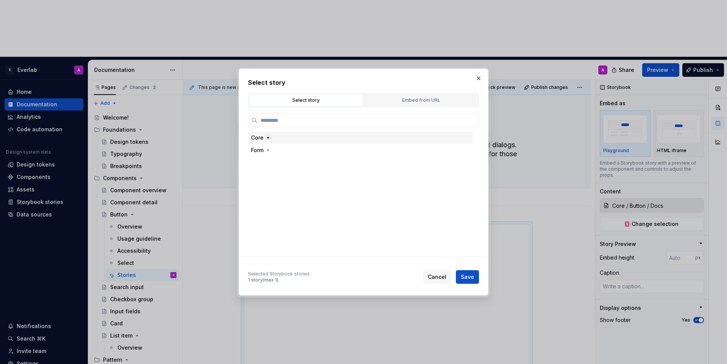
click at [270, 137] on icon "button" at bounding box center [268, 138] width 6 height 6
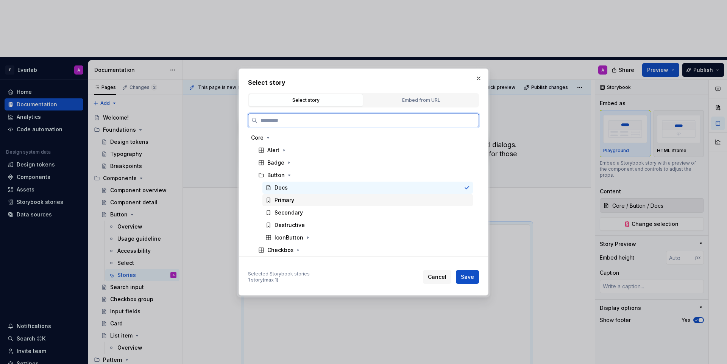
click at [282, 197] on div "Primary" at bounding box center [285, 201] width 20 height 8
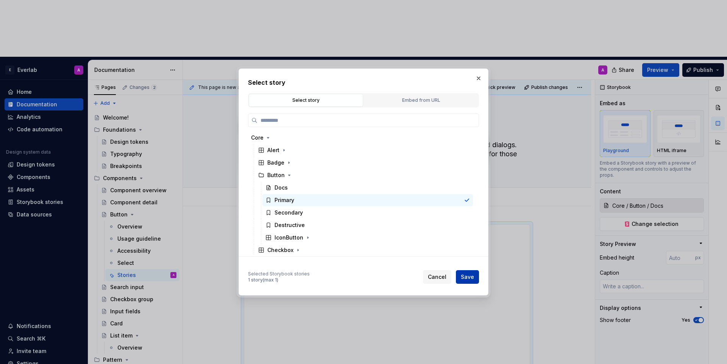
click at [464, 272] on button "Save" at bounding box center [467, 277] width 23 height 14
type textarea "*"
type input "Core / Button / Primary"
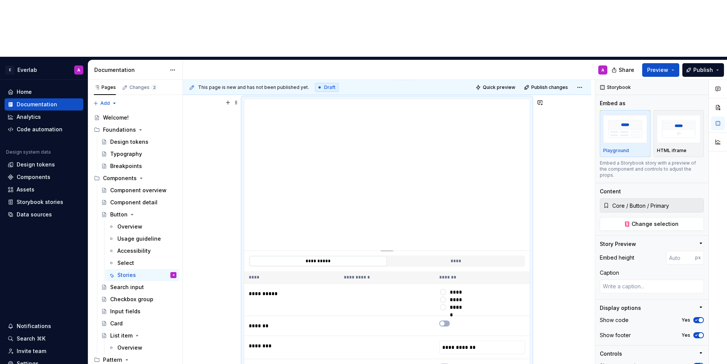
scroll to position [132, 0]
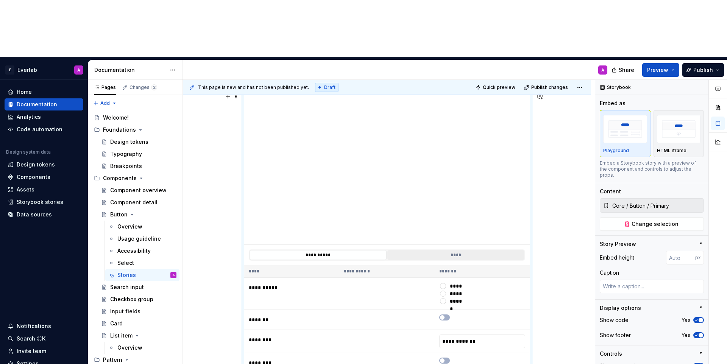
click at [434, 250] on button "****" at bounding box center [455, 255] width 137 height 10
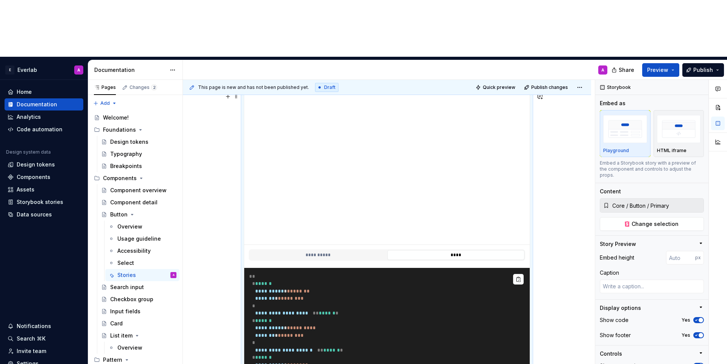
click at [342, 250] on div "**********" at bounding box center [387, 255] width 276 height 11
click at [331, 250] on button "**********" at bounding box center [318, 255] width 137 height 10
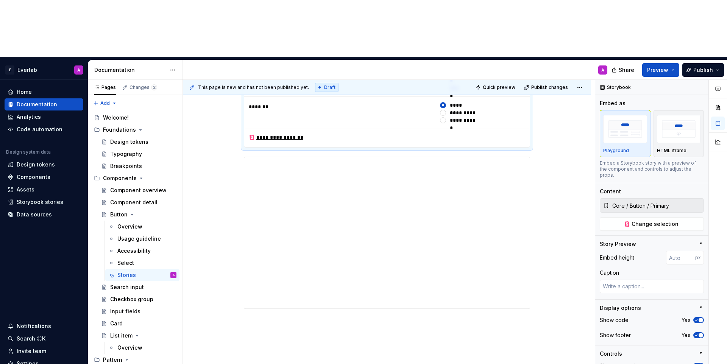
scroll to position [424, 0]
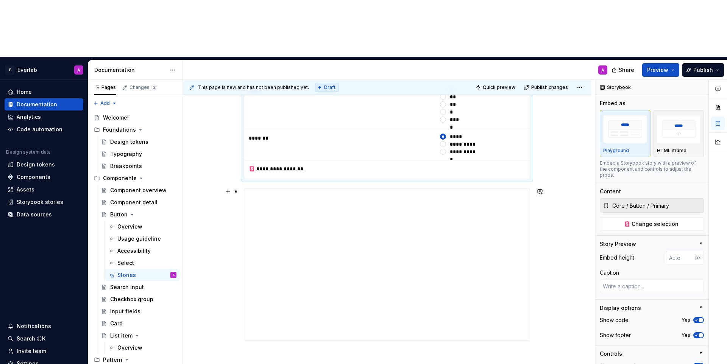
click at [538, 158] on div "**********" at bounding box center [387, 120] width 408 height 677
type textarea "*"
type input "Core / Button / IconButton / Docs"
click at [640, 220] on span "Change selection" at bounding box center [655, 224] width 47 height 8
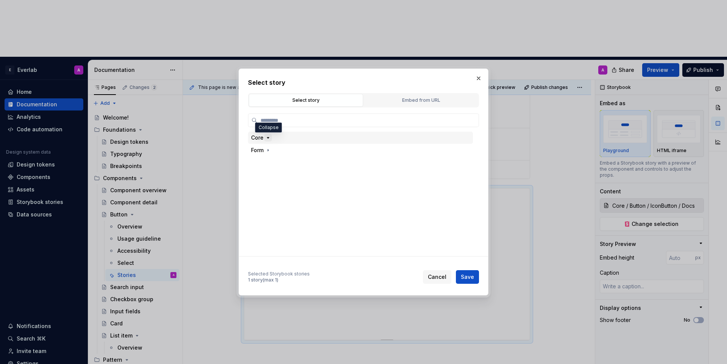
click at [268, 140] on icon "button" at bounding box center [268, 138] width 6 height 6
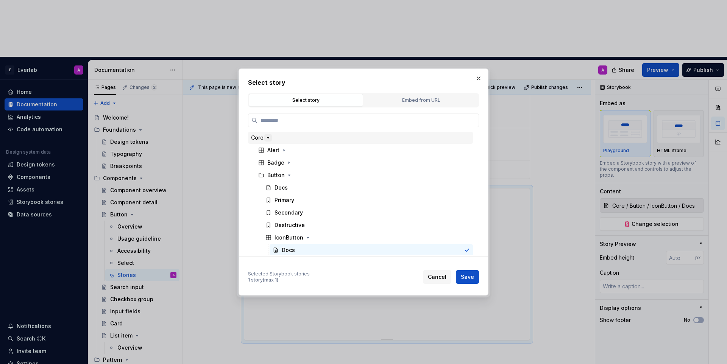
click at [268, 140] on icon "button" at bounding box center [268, 138] width 6 height 6
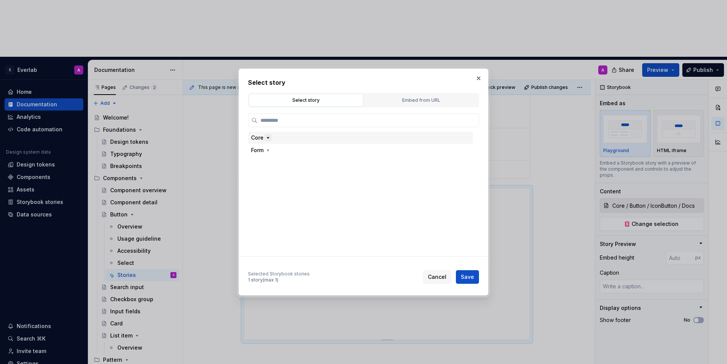
click at [270, 140] on icon "button" at bounding box center [268, 138] width 6 height 6
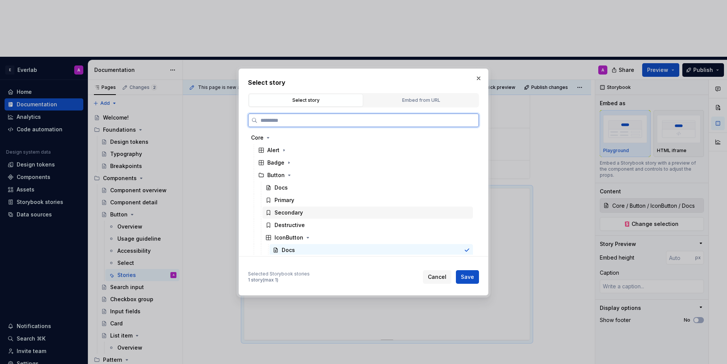
click at [297, 212] on div "Secondary" at bounding box center [289, 213] width 28 height 8
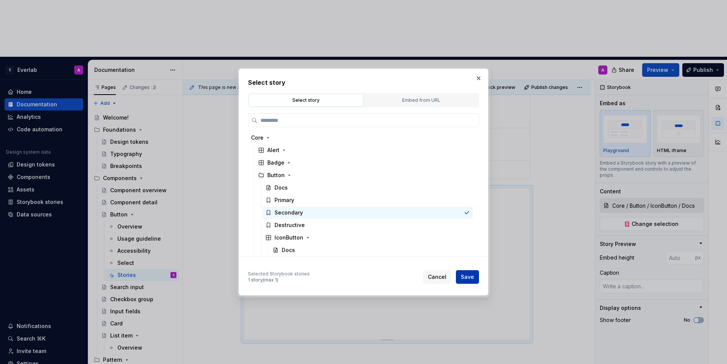
click at [470, 277] on span "Save" at bounding box center [467, 277] width 13 height 8
type textarea "*"
type input "Core / Button / Secondary"
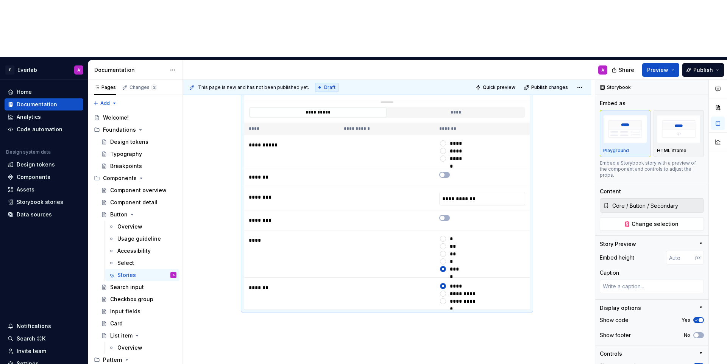
scroll to position [664, 0]
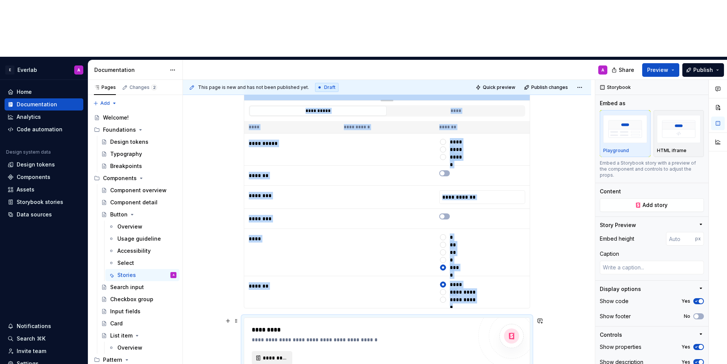
click at [272, 351] on button "*********" at bounding box center [272, 358] width 41 height 14
type textarea "*"
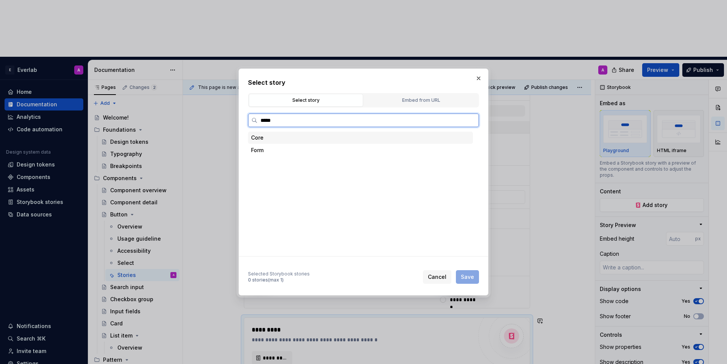
type input "******"
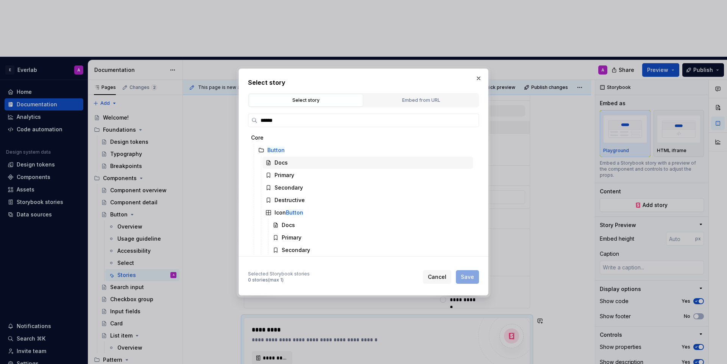
scroll to position [14, 0]
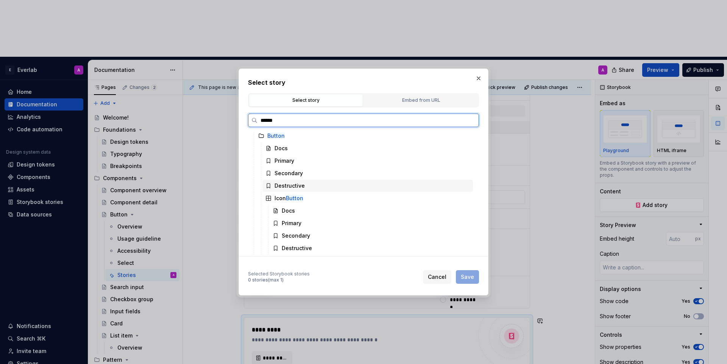
click at [296, 186] on div "Destructive" at bounding box center [290, 186] width 30 height 8
click at [470, 276] on span "Save" at bounding box center [467, 277] width 13 height 8
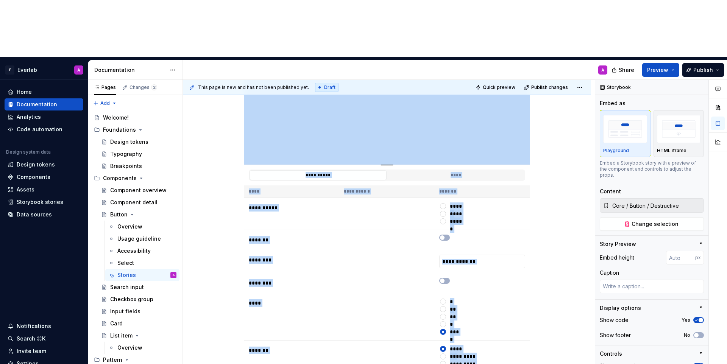
scroll to position [635, 0]
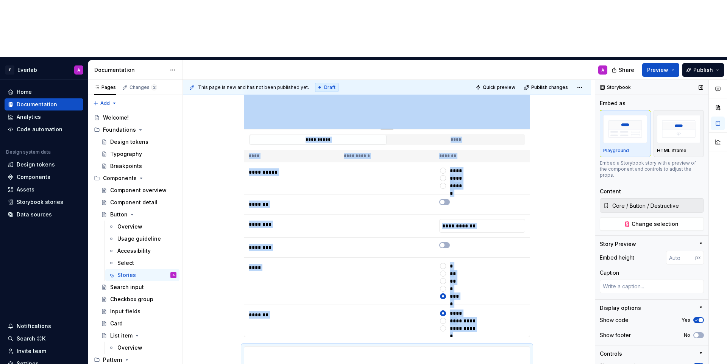
click at [695, 318] on icon "button" at bounding box center [696, 320] width 6 height 5
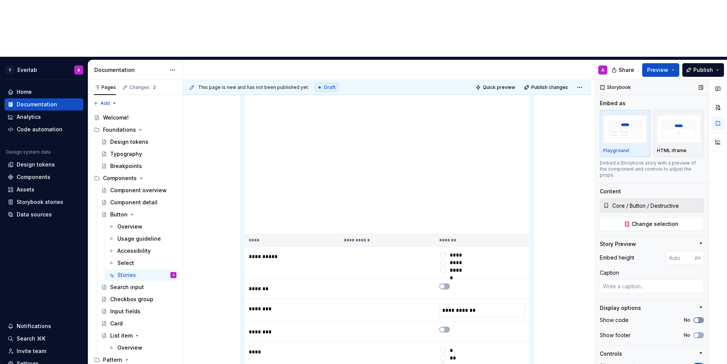
click at [695, 318] on span "button" at bounding box center [696, 320] width 5 height 5
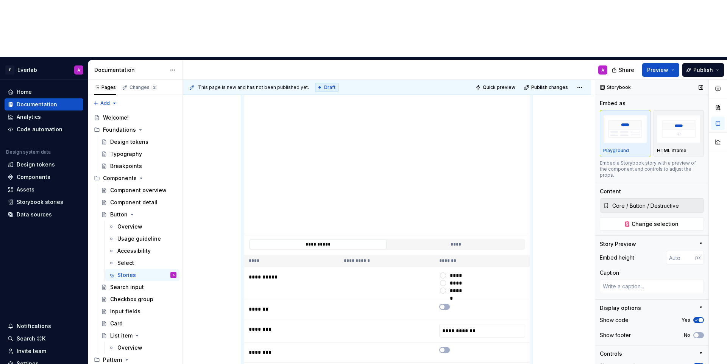
scroll to position [851, 0]
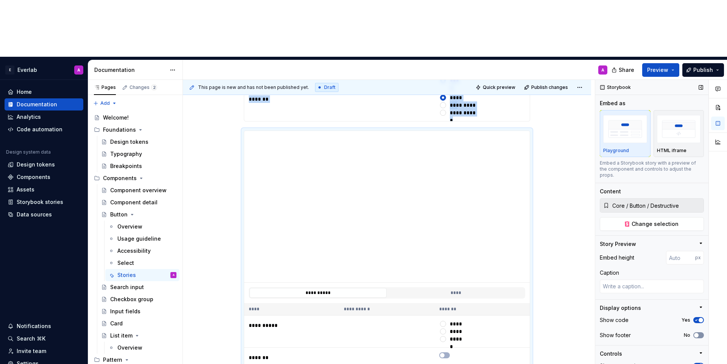
click at [699, 333] on icon "button" at bounding box center [696, 335] width 6 height 5
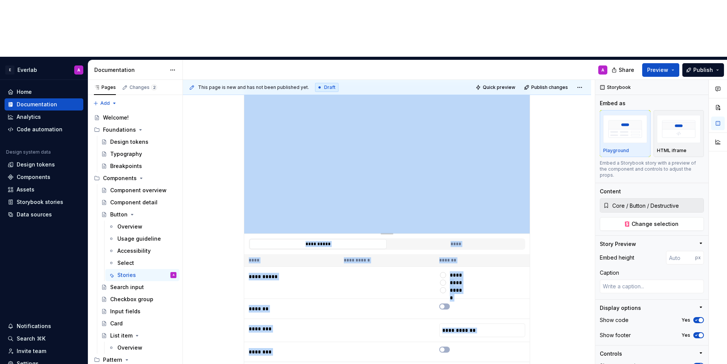
scroll to position [479, 0]
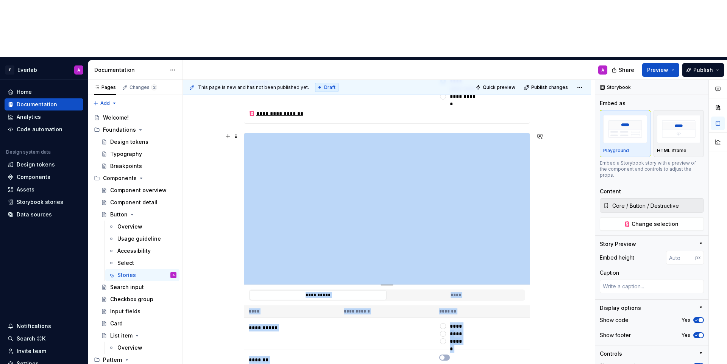
type textarea "*"
type input "Core / Button / Secondary"
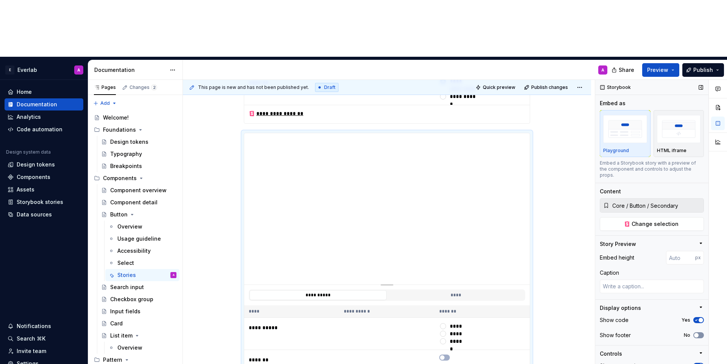
click at [701, 332] on button "No" at bounding box center [698, 335] width 11 height 6
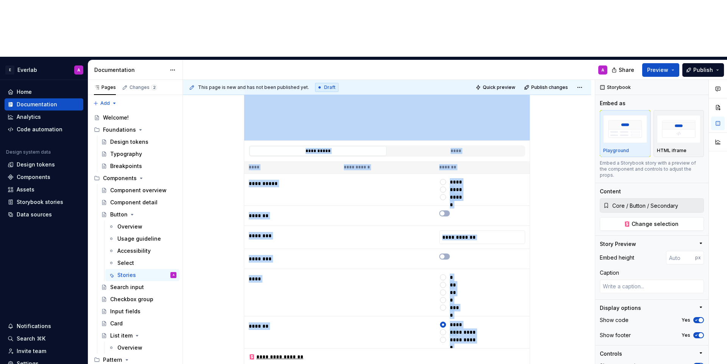
scroll to position [136, 0]
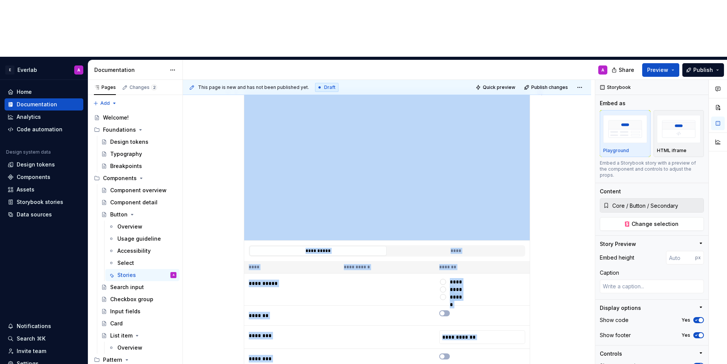
click at [469, 264] on div "*******" at bounding box center [482, 267] width 86 height 6
type textarea "*"
type input "Core / Button / Primary"
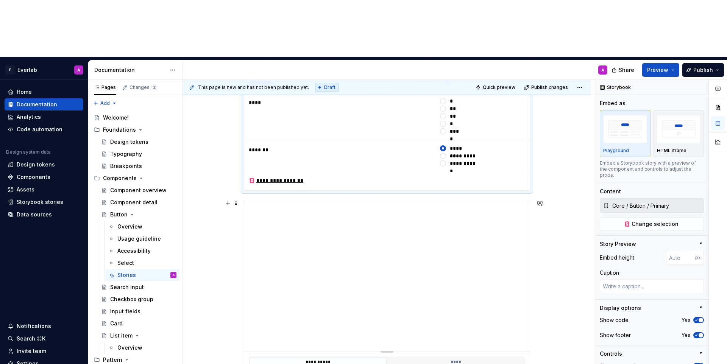
scroll to position [401, 0]
type textarea "*"
type input "Core / Button / Secondary"
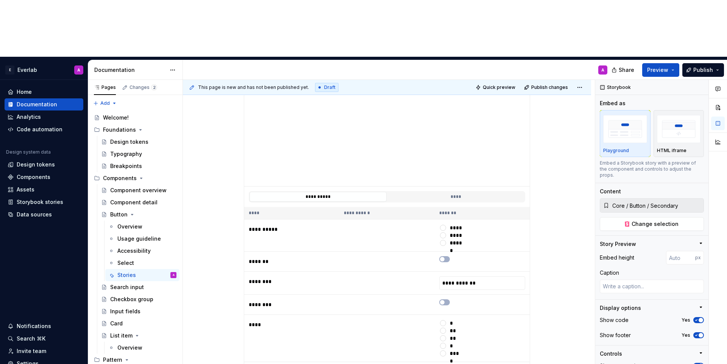
scroll to position [973, 0]
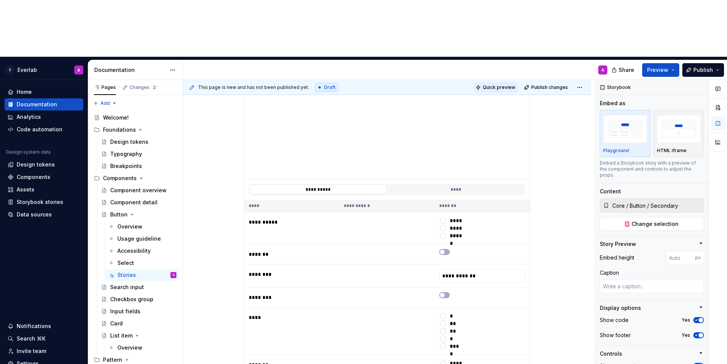
click at [504, 84] on span "Quick preview" at bounding box center [499, 87] width 33 height 6
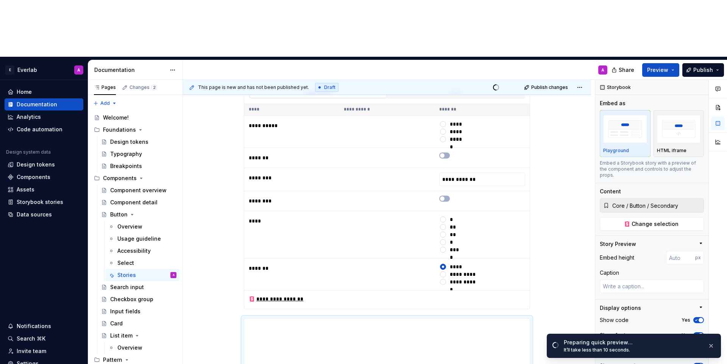
scroll to position [0, 0]
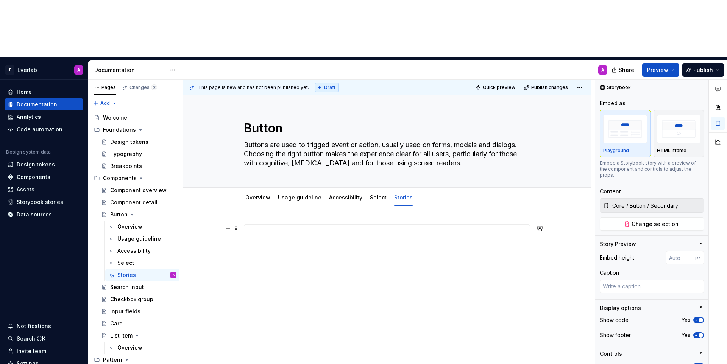
click at [502, 84] on span "Quick preview" at bounding box center [499, 87] width 33 height 6
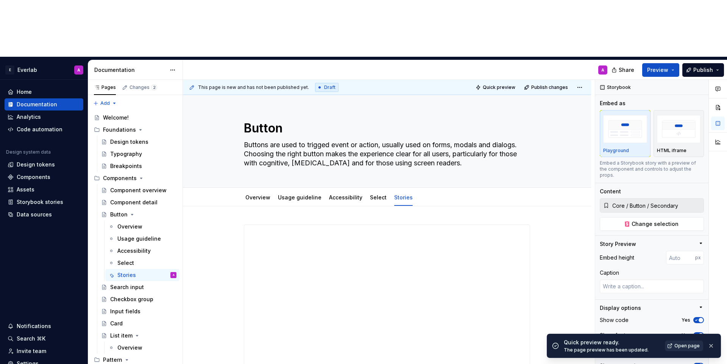
click at [676, 350] on link "Open page" at bounding box center [684, 346] width 38 height 11
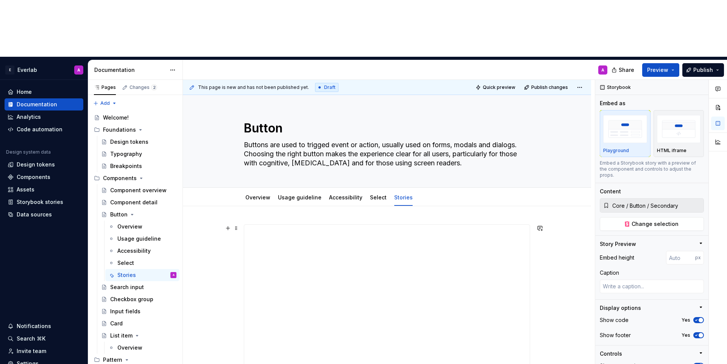
type textarea "*"
type input "Core / Button / Primary"
click at [615, 280] on textarea at bounding box center [652, 287] width 104 height 14
type textarea "*"
type textarea "P"
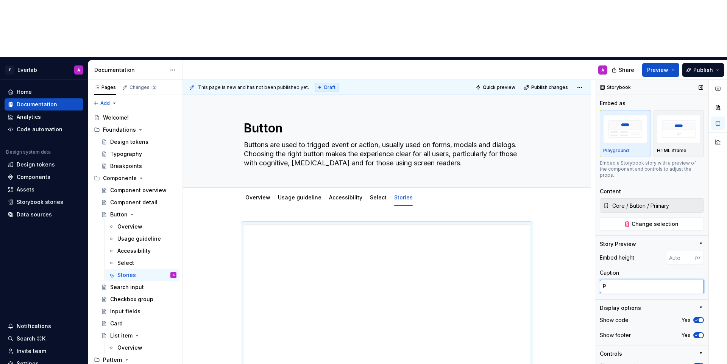
type textarea "*"
type textarea "Pr"
type textarea "*"
type textarea "Pri"
type textarea "*"
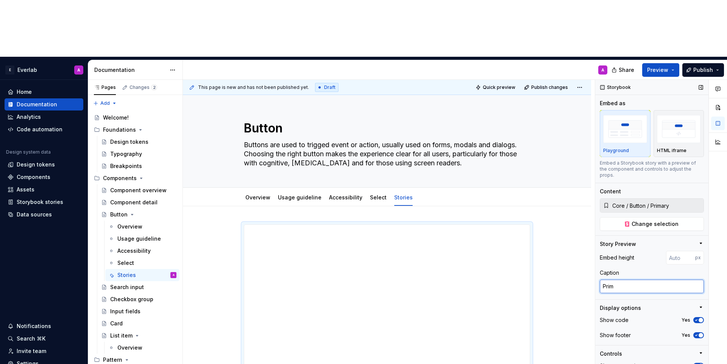
type textarea "Prima"
type textarea "*"
type textarea "Primar"
type textarea "*"
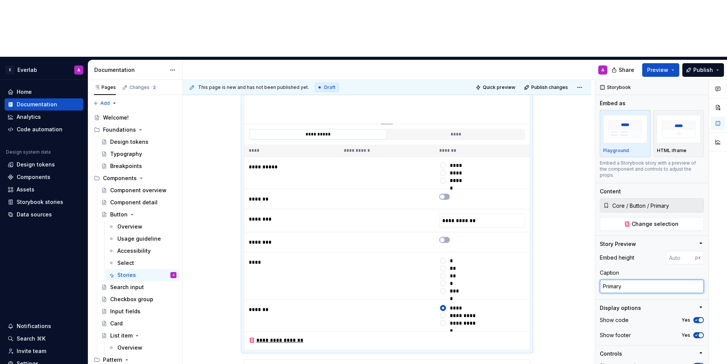
scroll to position [215, 0]
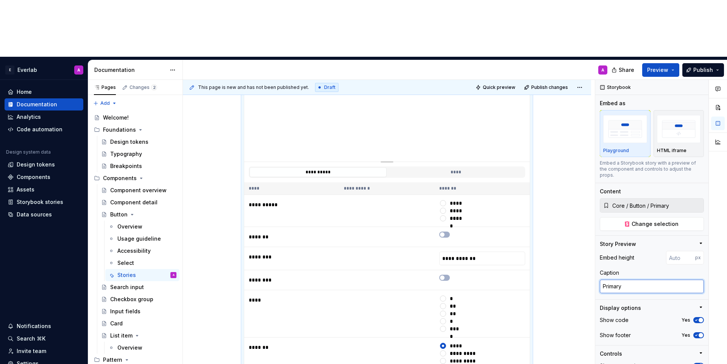
type textarea "Primary"
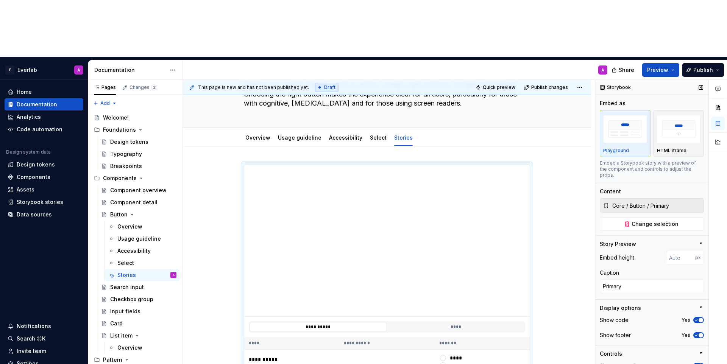
scroll to position [14, 0]
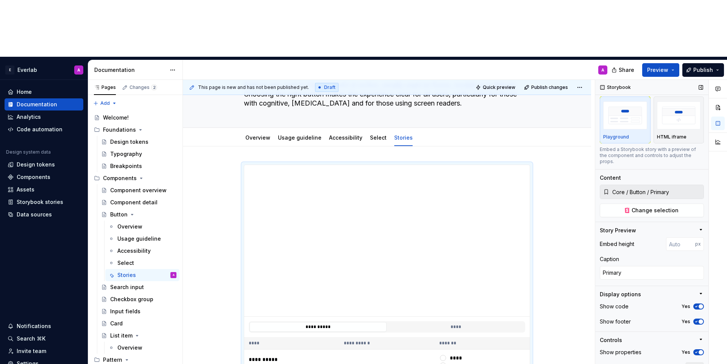
click at [696, 362] on button "All" at bounding box center [694, 367] width 19 height 11
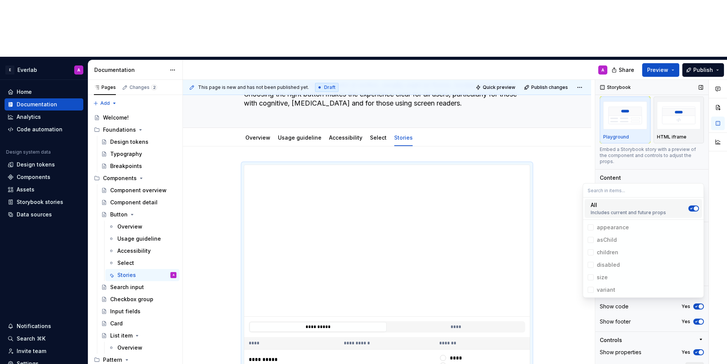
click at [696, 362] on button "All" at bounding box center [694, 367] width 19 height 11
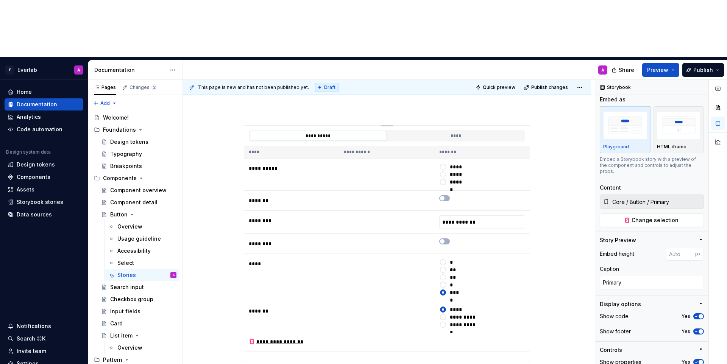
scroll to position [647, 0]
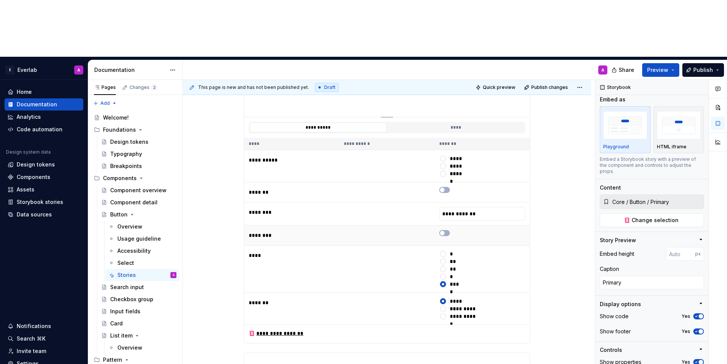
click at [502, 226] on td at bounding box center [482, 236] width 95 height 20
type textarea "*"
type input "Core / Button / Secondary"
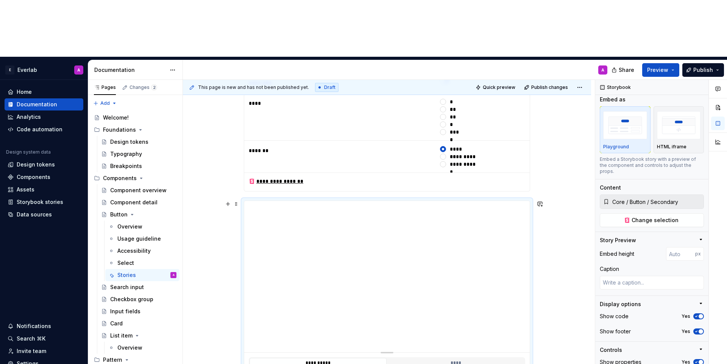
scroll to position [395, 0]
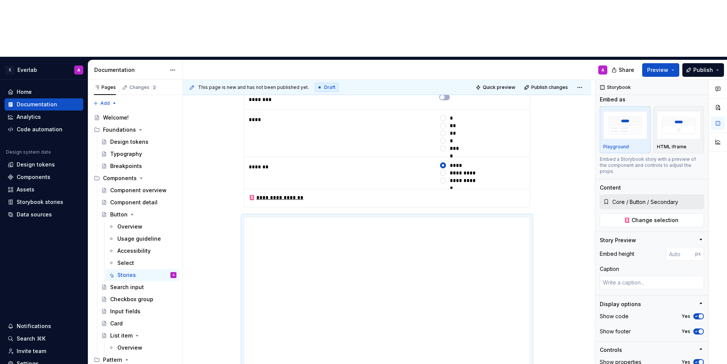
click at [494, 189] on div "**********" at bounding box center [387, 198] width 286 height 19
type textarea "*"
type textarea "Primary"
type input "Core / Button / Primary"
click at [633, 276] on textarea "Primary" at bounding box center [652, 283] width 104 height 14
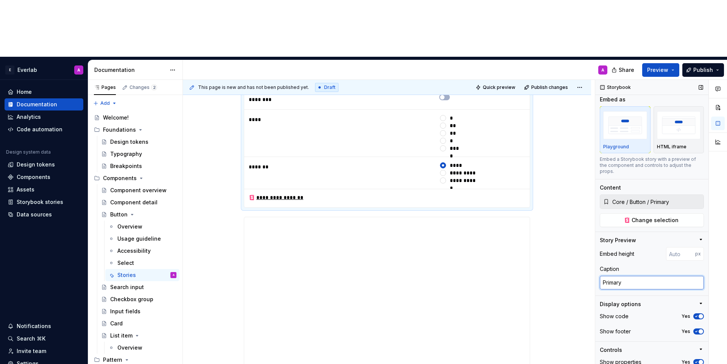
click at [633, 276] on textarea "Primary" at bounding box center [652, 283] width 104 height 14
type textarea "*"
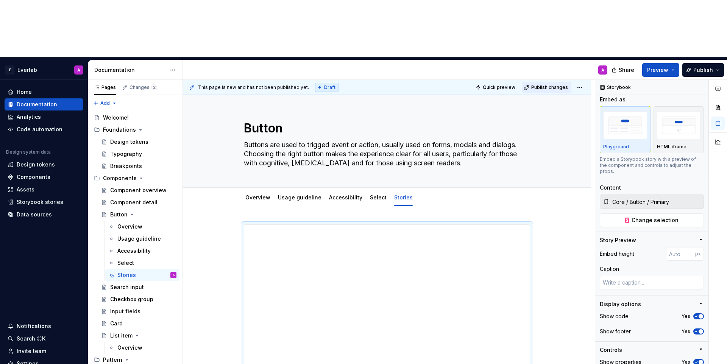
click at [540, 84] on span "Publish changes" at bounding box center [549, 87] width 37 height 6
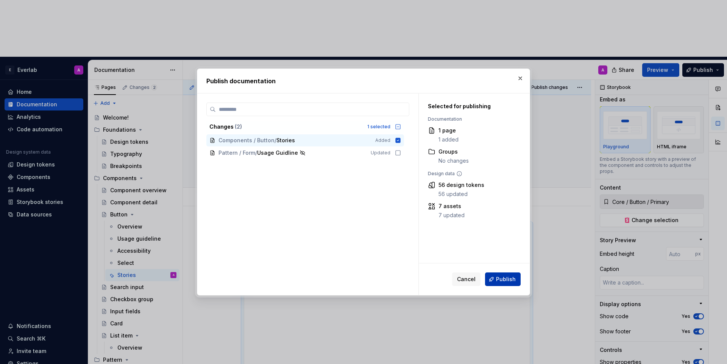
click at [499, 280] on span "Publish" at bounding box center [506, 280] width 20 height 8
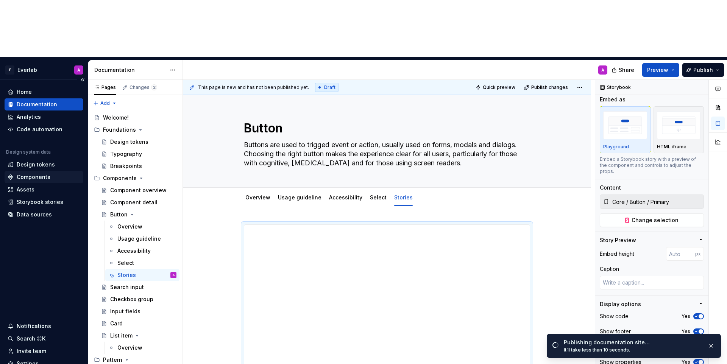
click at [35, 173] on div "Components" at bounding box center [34, 177] width 34 height 8
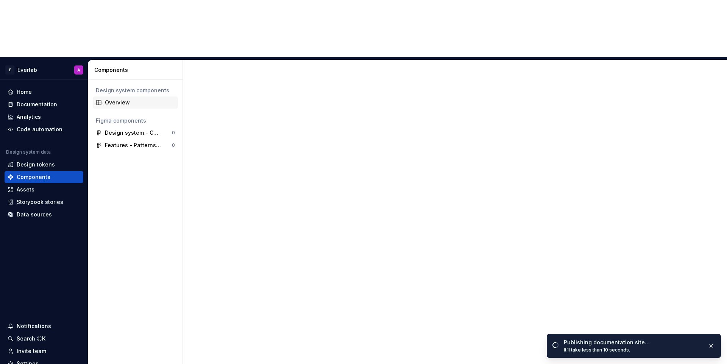
click at [116, 99] on div "Overview" at bounding box center [140, 103] width 70 height 8
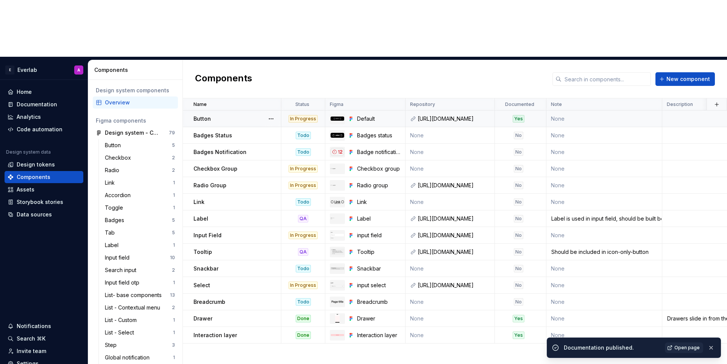
click at [210, 115] on p "Button" at bounding box center [202, 119] width 17 height 8
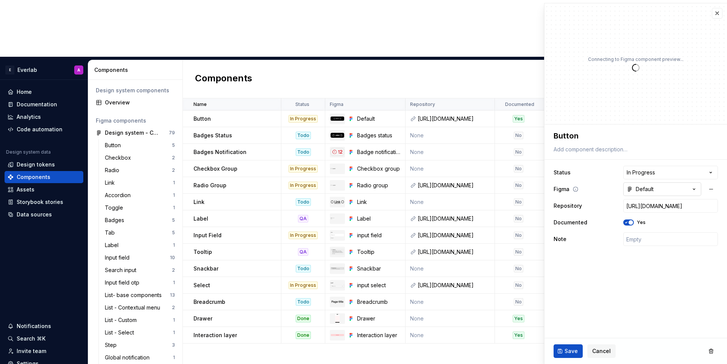
type textarea "*"
click at [603, 347] on button "Cancel" at bounding box center [601, 352] width 28 height 14
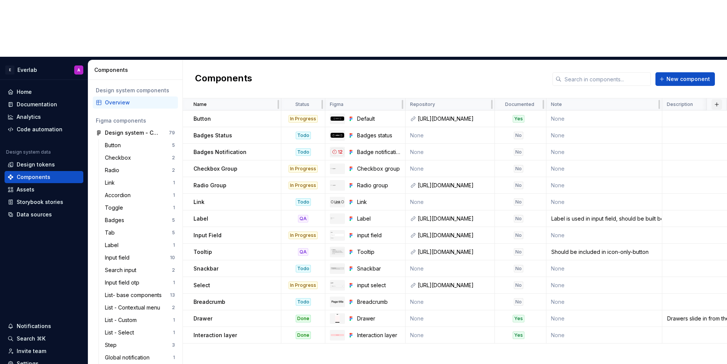
click at [713, 99] on button "button" at bounding box center [717, 104] width 11 height 11
click at [672, 66] on span "New custom property" at bounding box center [676, 62] width 87 height 12
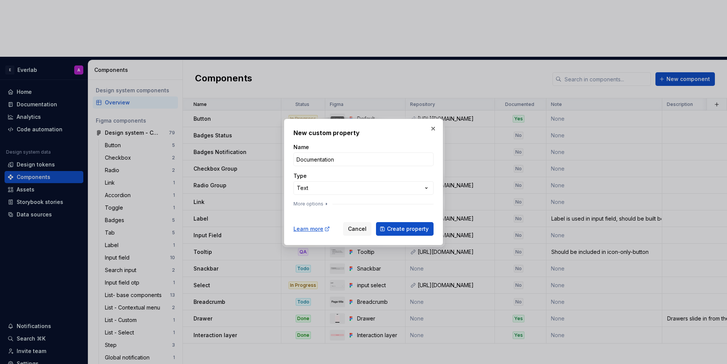
type input "Documentation"
click at [336, 178] on div "Type" at bounding box center [363, 176] width 140 height 8
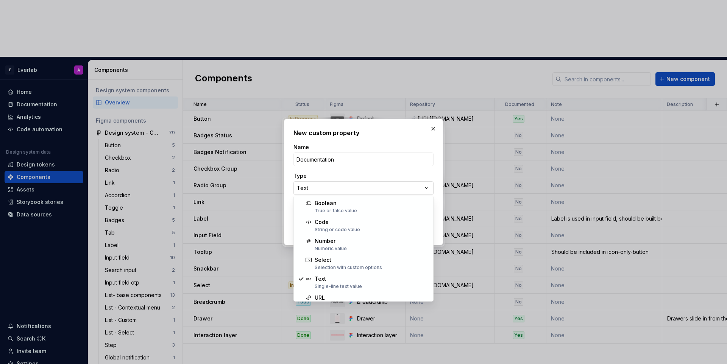
click at [325, 183] on div "**********" at bounding box center [363, 182] width 727 height 364
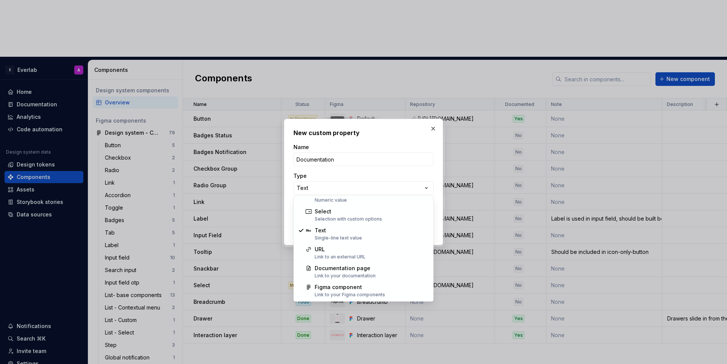
select select "**********"
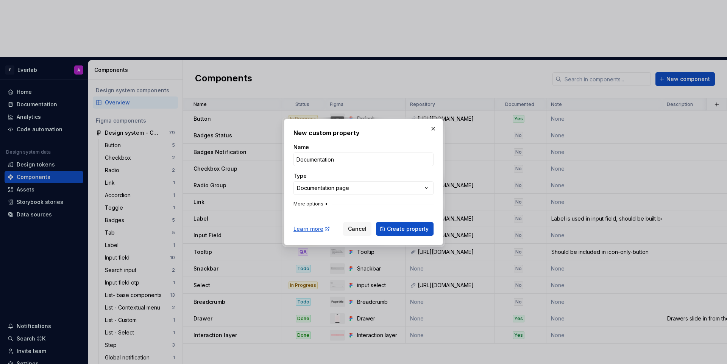
click at [318, 205] on button "More options" at bounding box center [311, 204] width 36 height 6
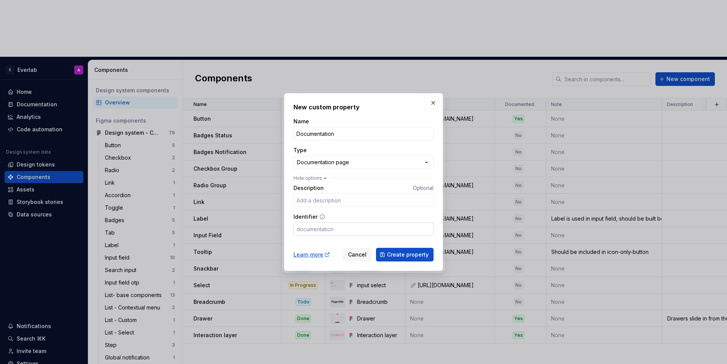
click at [334, 236] on input "Identifier" at bounding box center [363, 229] width 140 height 14
click at [348, 232] on input "Identifier" at bounding box center [363, 229] width 140 height 14
type input "doc"
click at [396, 248] on button "Create property" at bounding box center [405, 255] width 58 height 14
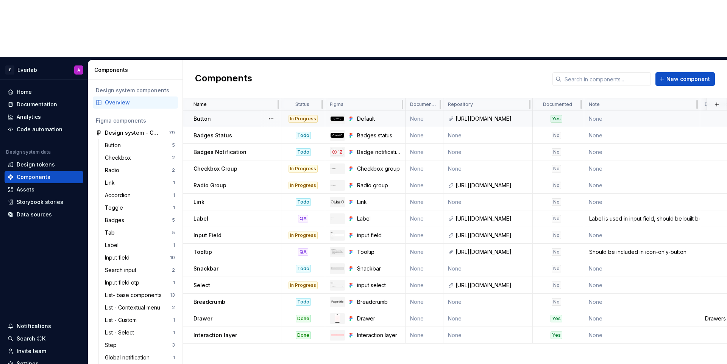
click at [421, 111] on td "None" at bounding box center [425, 119] width 38 height 17
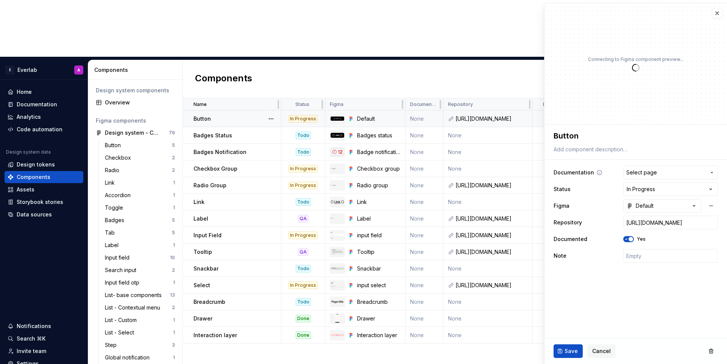
click at [649, 175] on span "Select page" at bounding box center [641, 173] width 31 height 8
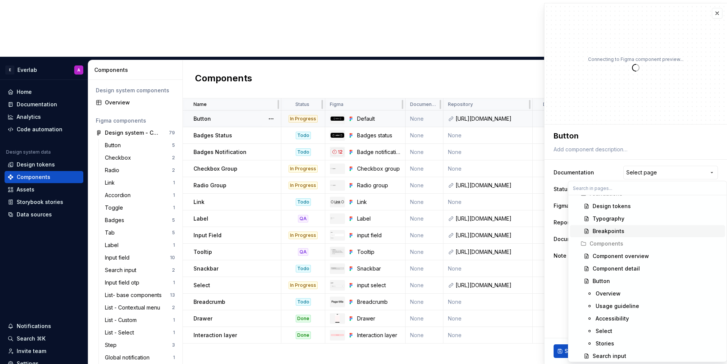
scroll to position [47, 0]
click at [618, 268] on div "Button" at bounding box center [658, 269] width 130 height 8
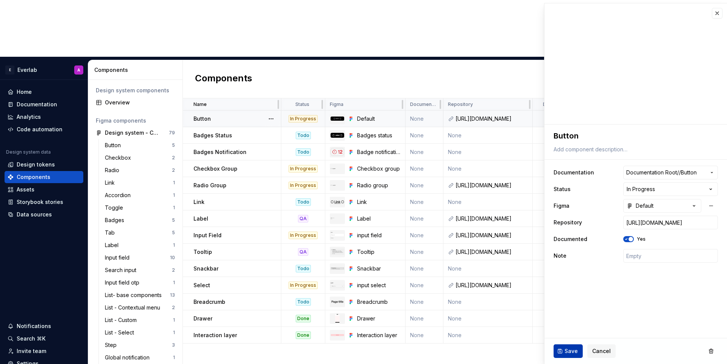
click at [565, 350] on span "Save" at bounding box center [571, 352] width 13 height 8
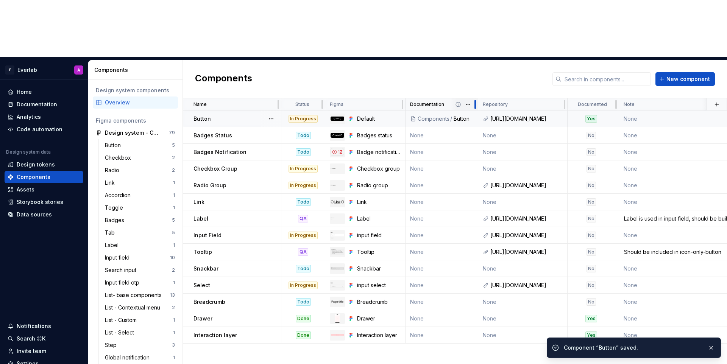
drag, startPoint x: 443, startPoint y: 49, endPoint x: 478, endPoint y: 50, distance: 34.9
click at [478, 98] on div at bounding box center [475, 104] width 6 height 12
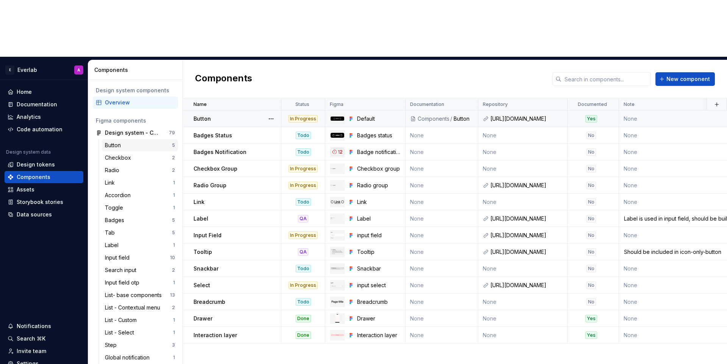
click at [125, 142] on div "Button" at bounding box center [138, 146] width 67 height 8
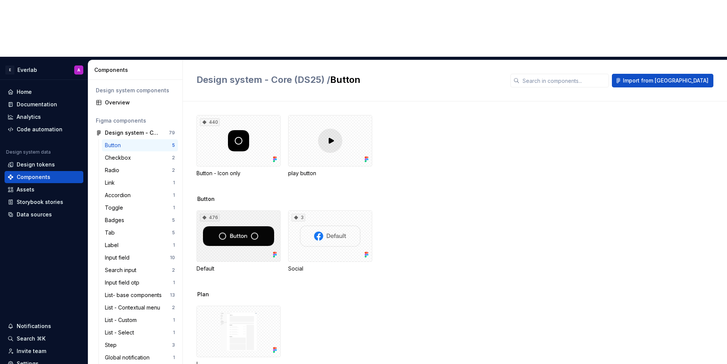
click at [228, 211] on div "476" at bounding box center [239, 237] width 84 height 52
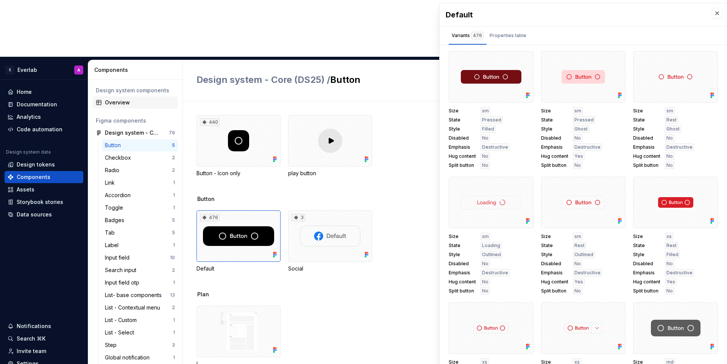
click at [135, 99] on div "Overview" at bounding box center [140, 103] width 70 height 8
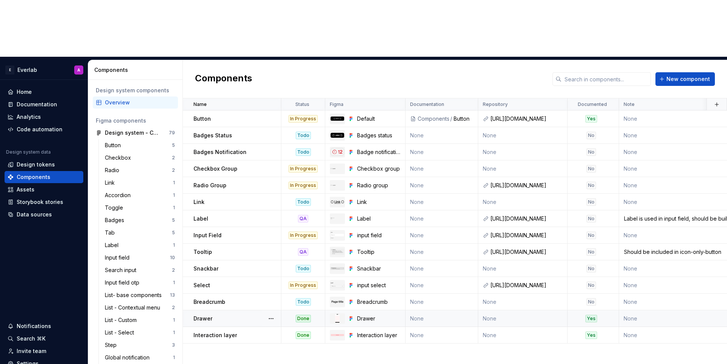
click at [444, 311] on td "None" at bounding box center [442, 319] width 73 height 17
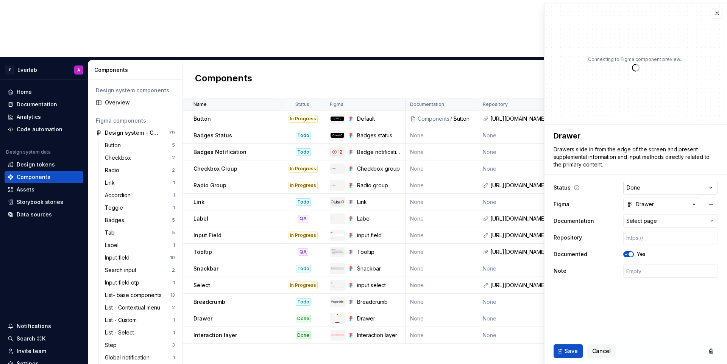
type textarea "*"
click at [638, 222] on span "Select page" at bounding box center [641, 221] width 31 height 8
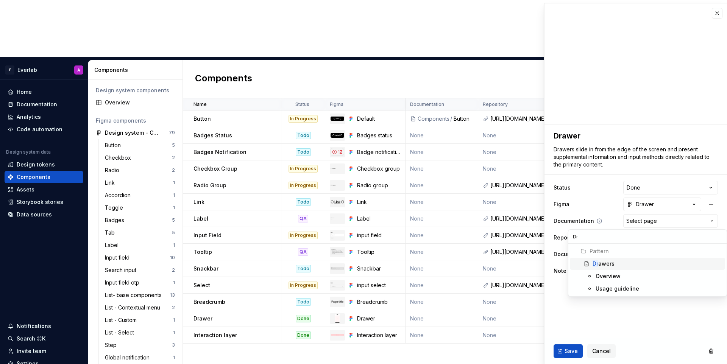
type input "Dra"
click at [607, 261] on div "Dra wers" at bounding box center [604, 264] width 22 height 8
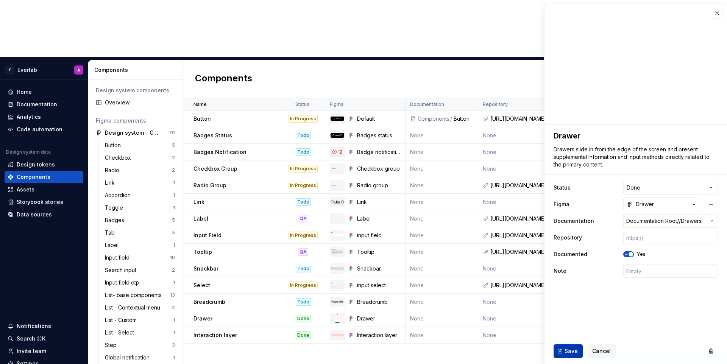
click at [563, 348] on button "Save" at bounding box center [568, 352] width 29 height 14
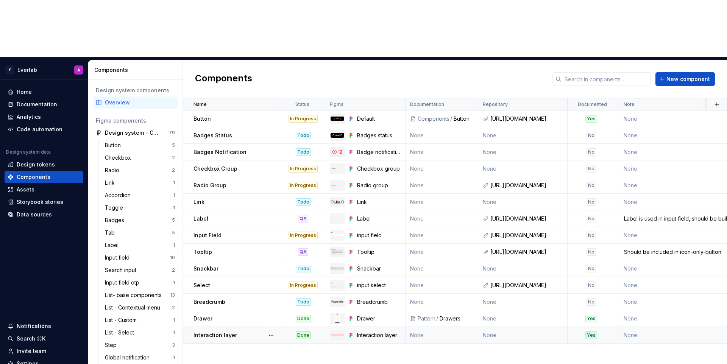
click at [434, 327] on td "None" at bounding box center [442, 335] width 73 height 17
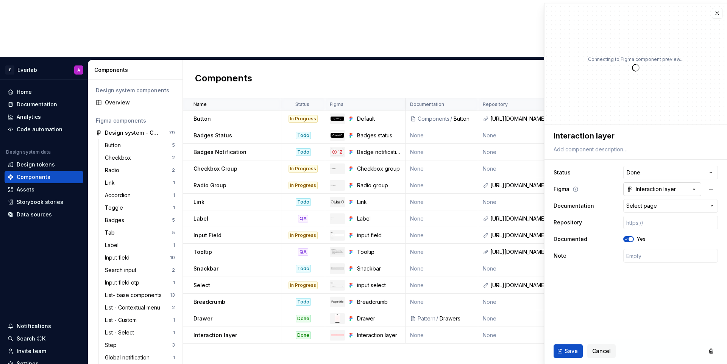
type textarea "*"
click at [648, 209] on span "Select page" at bounding box center [641, 206] width 31 height 8
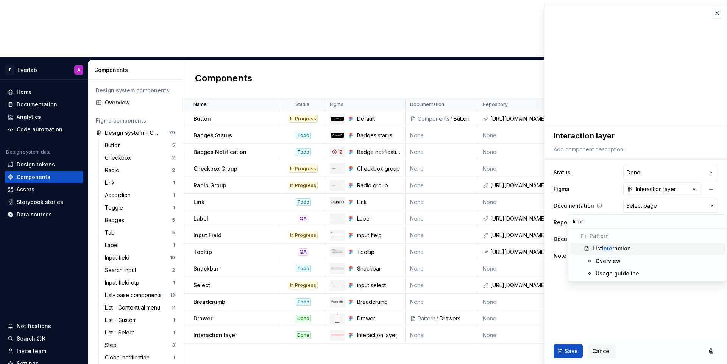
type input "Intera"
type textarea "*"
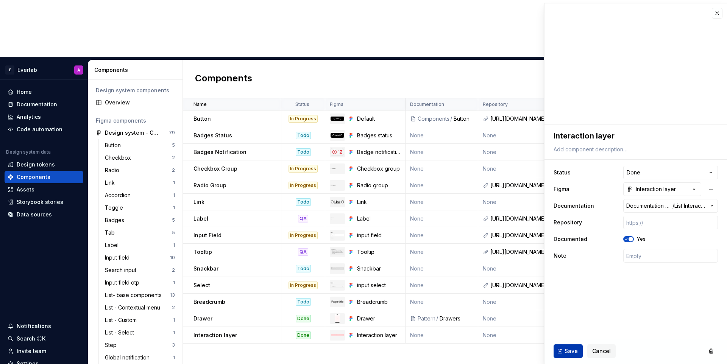
click at [577, 345] on button "Save" at bounding box center [568, 352] width 29 height 14
type textarea "*"
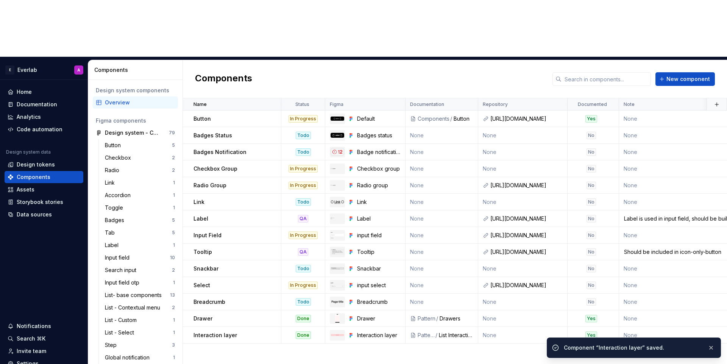
click at [493, 300] on div "Name Status Figma Documentation Repository Documented Note Description Last upd…" at bounding box center [455, 259] width 544 height 323
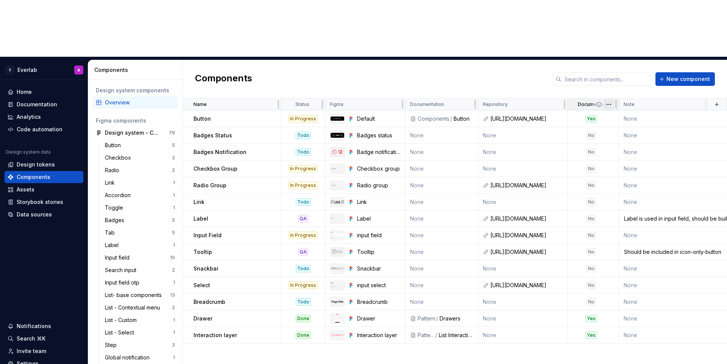
click at [608, 47] on html "E Everlab A Home Documentation Analytics Code automation Design system data Des…" at bounding box center [363, 182] width 727 height 364
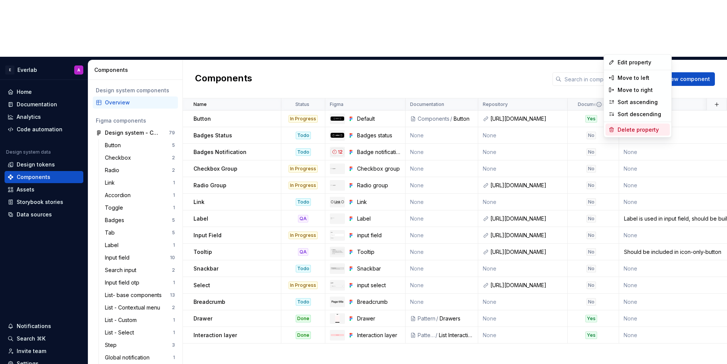
click at [634, 133] on div "Delete property" at bounding box center [642, 130] width 49 height 8
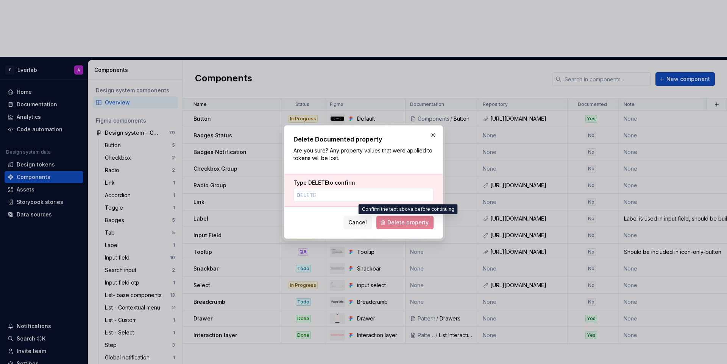
click at [407, 223] on span "Delete property" at bounding box center [404, 223] width 57 height 14
click at [385, 204] on div "Type DELETE to confirm" at bounding box center [363, 190] width 158 height 33
click at [373, 195] on input "Type DELETE to confirm" at bounding box center [363, 195] width 140 height 14
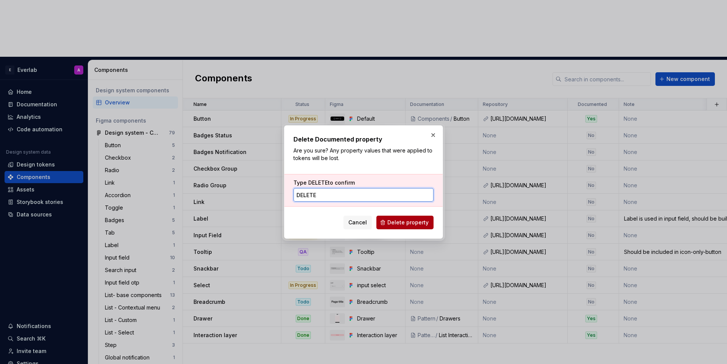
type input "DELETE"
click at [419, 225] on span "Delete property" at bounding box center [407, 223] width 41 height 8
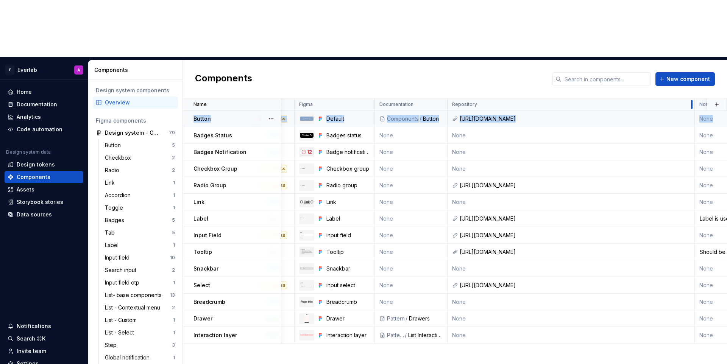
scroll to position [0, 34]
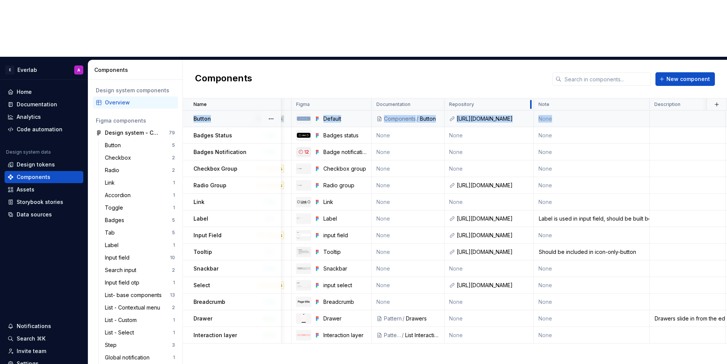
drag, startPoint x: 567, startPoint y: 52, endPoint x: 556, endPoint y: 63, distance: 16.1
click at [556, 98] on table "Name Status Figma Documentation Repository Note Description Last updated Button…" at bounding box center [474, 220] width 650 height 245
click at [475, 127] on td "None" at bounding box center [489, 135] width 89 height 17
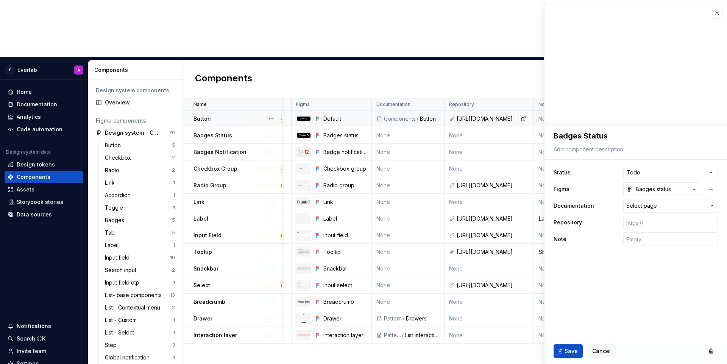
click at [486, 115] on div "[URL][DOMAIN_NAME]" at bounding box center [493, 119] width 72 height 8
click at [712, 14] on button "button" at bounding box center [717, 13] width 11 height 11
click at [716, 14] on button "button" at bounding box center [717, 13] width 11 height 11
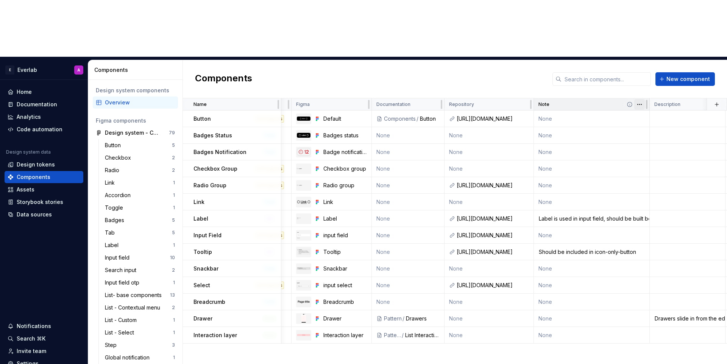
scroll to position [0, 105]
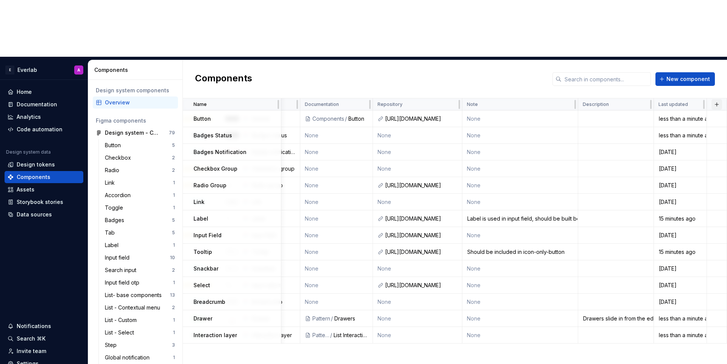
click at [713, 99] on button "button" at bounding box center [717, 104] width 11 height 11
click at [665, 64] on div "New custom property" at bounding box center [673, 63] width 57 height 8
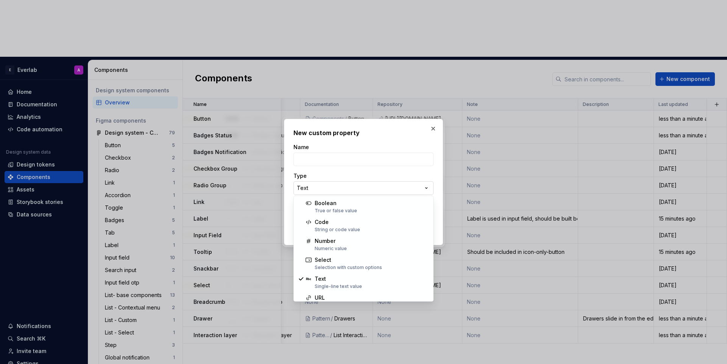
click at [338, 187] on div "**********" at bounding box center [363, 182] width 727 height 364
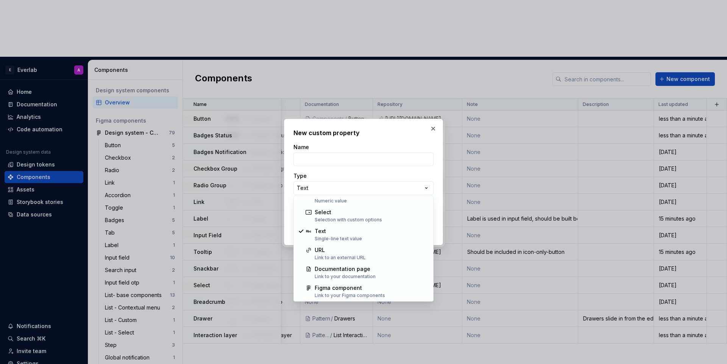
scroll to position [48, 0]
click at [427, 134] on div "**********" at bounding box center [363, 182] width 727 height 364
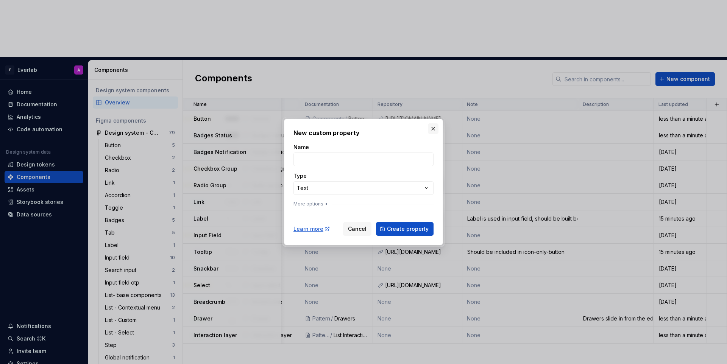
click at [431, 125] on button "button" at bounding box center [433, 128] width 11 height 11
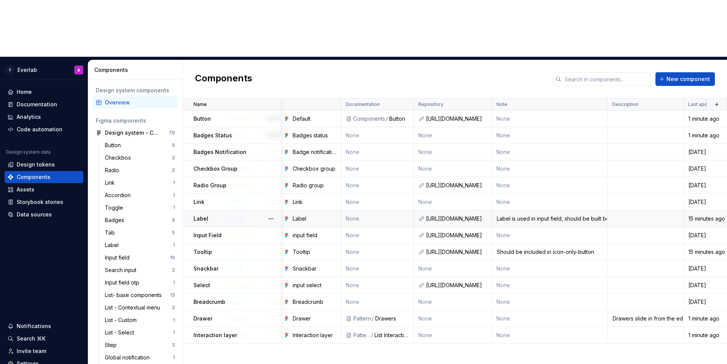
scroll to position [0, 0]
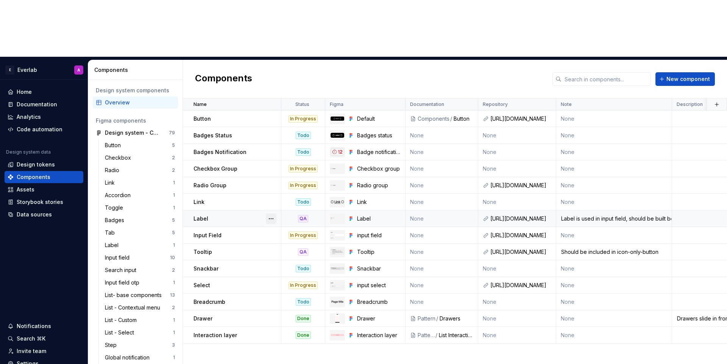
click at [267, 214] on button "button" at bounding box center [271, 219] width 11 height 11
click at [268, 214] on button "button" at bounding box center [271, 219] width 11 height 11
drag, startPoint x: 281, startPoint y: 46, endPoint x: 255, endPoint y: 46, distance: 26.1
click at [255, 98] on div "Name" at bounding box center [232, 104] width 98 height 12
click at [46, 101] on div "Documentation" at bounding box center [37, 105] width 41 height 8
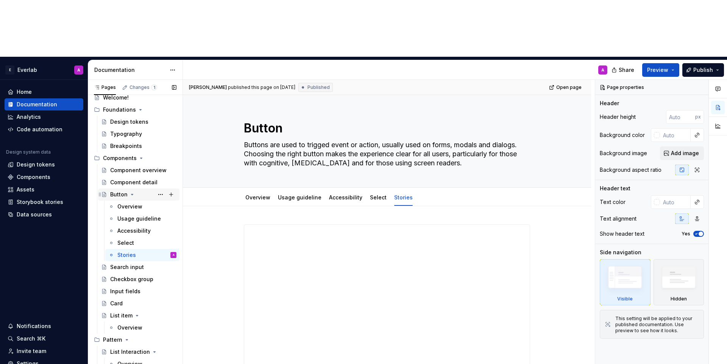
scroll to position [15, 0]
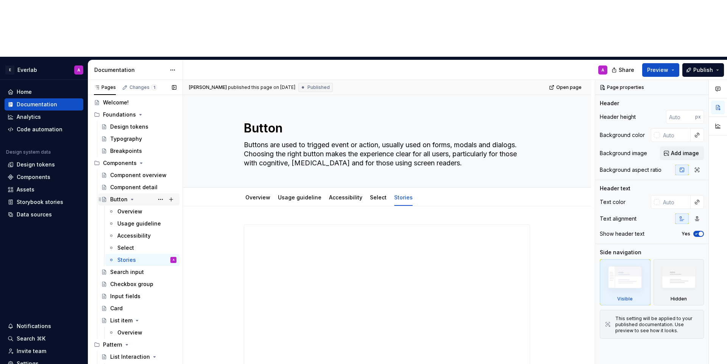
click at [132, 199] on icon "Page tree" at bounding box center [132, 199] width 2 height 1
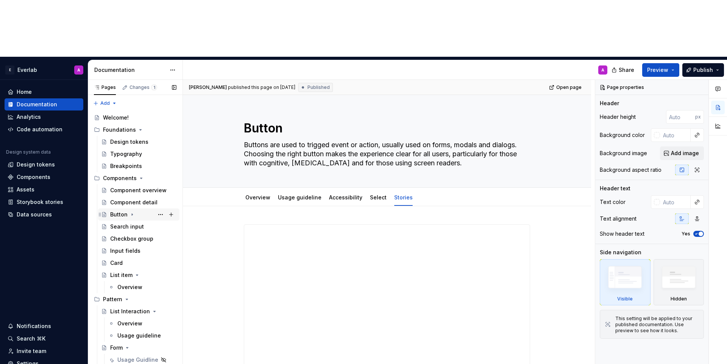
click at [129, 212] on icon "Page tree" at bounding box center [132, 215] width 6 height 6
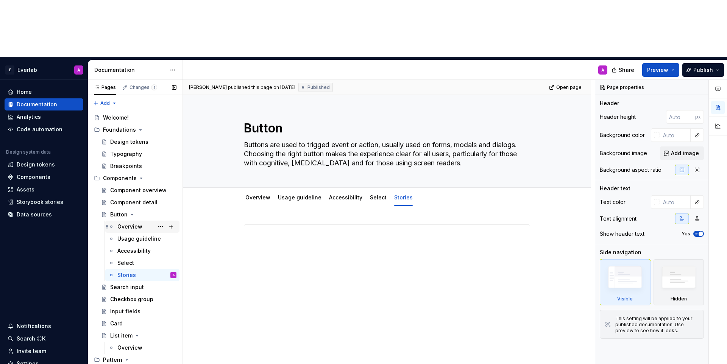
click at [134, 223] on div "Overview" at bounding box center [129, 227] width 25 height 8
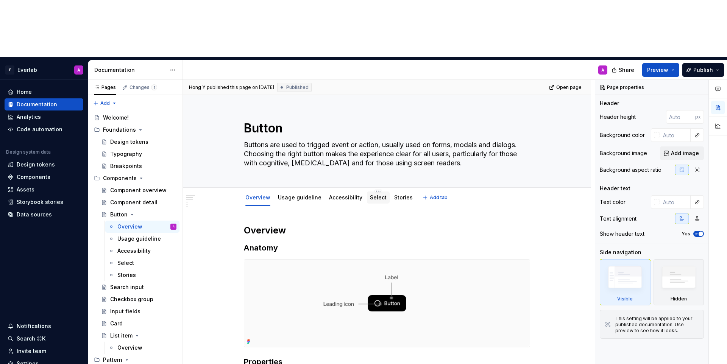
click at [383, 194] on link "Select" at bounding box center [378, 197] width 17 height 6
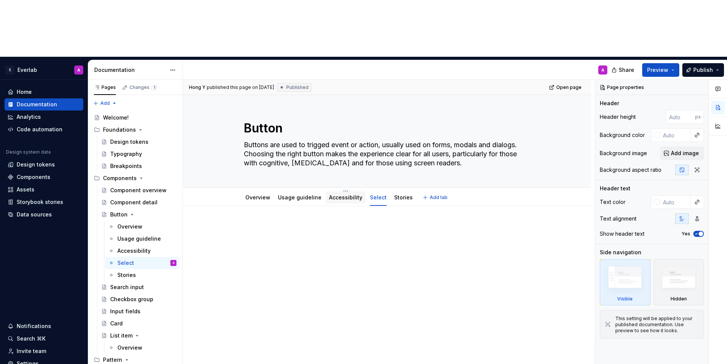
click at [341, 194] on div "Accessibility" at bounding box center [345, 198] width 33 height 8
click at [340, 194] on link "Accessibility" at bounding box center [345, 197] width 33 height 6
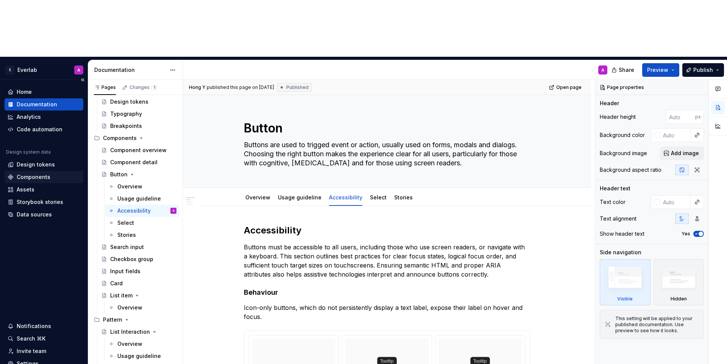
click at [26, 173] on div "Components" at bounding box center [34, 177] width 34 height 8
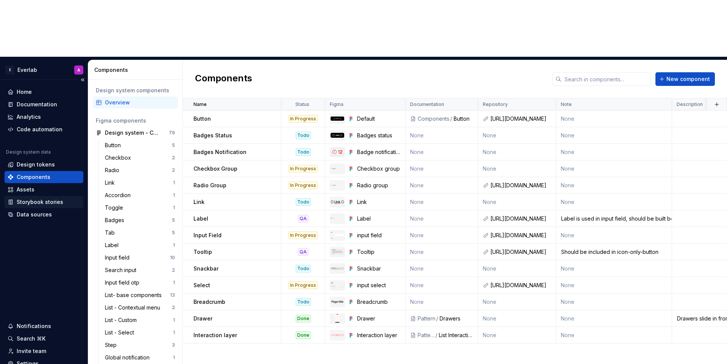
click at [45, 198] on div "Storybook stories" at bounding box center [40, 202] width 47 height 8
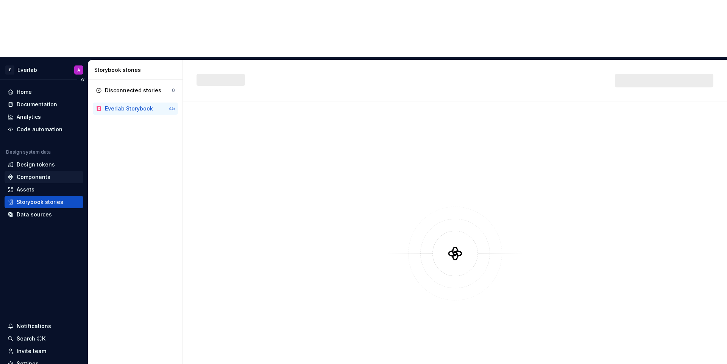
click at [38, 173] on div "Components" at bounding box center [34, 177] width 34 height 8
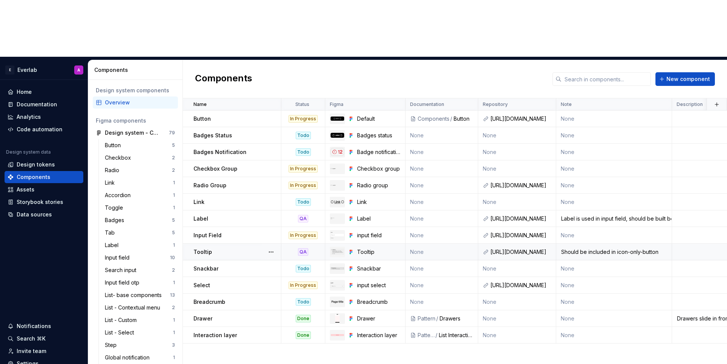
click at [226, 248] on div "Tooltip" at bounding box center [237, 252] width 87 height 8
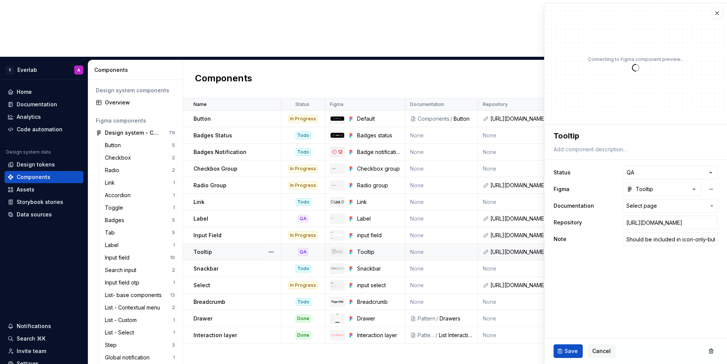
click at [430, 244] on td "None" at bounding box center [442, 252] width 73 height 17
type textarea "*"
click at [637, 203] on span "Select page" at bounding box center [641, 206] width 31 height 8
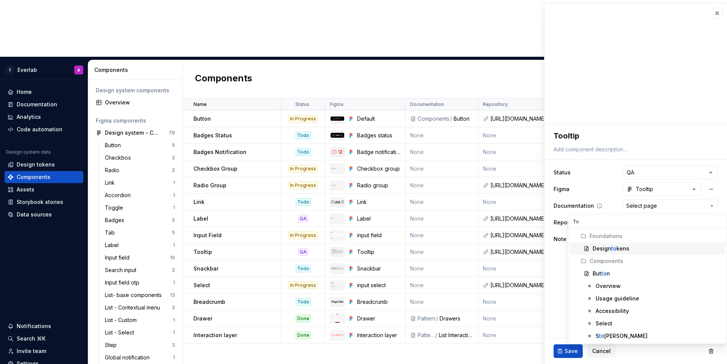
type input "T"
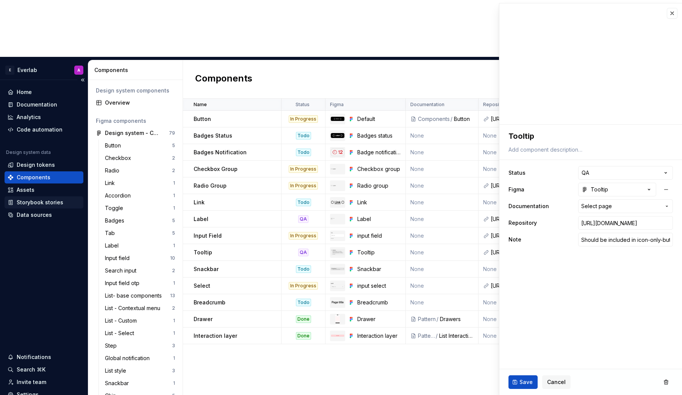
click at [33, 198] on div "Storybook stories" at bounding box center [40, 202] width 47 height 8
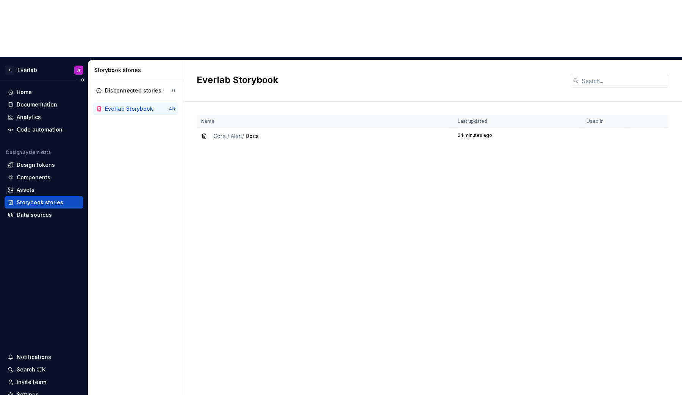
click at [18, 198] on div "Storybook stories" at bounding box center [40, 202] width 47 height 8
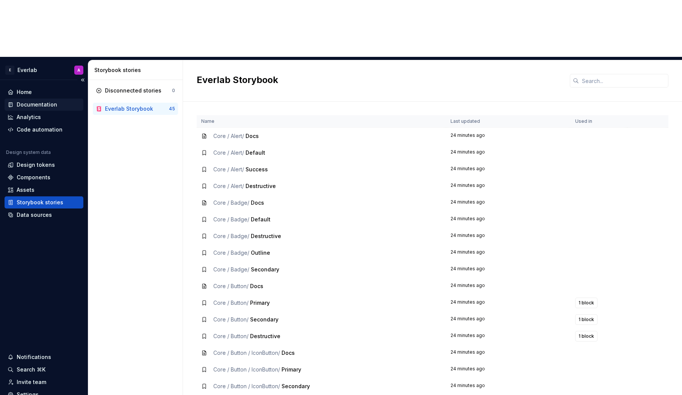
click at [42, 101] on div "Documentation" at bounding box center [37, 105] width 41 height 8
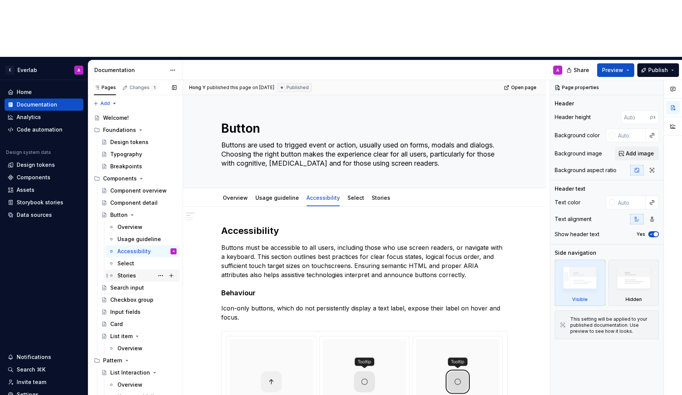
click at [127, 272] on div "Stories" at bounding box center [126, 276] width 19 height 8
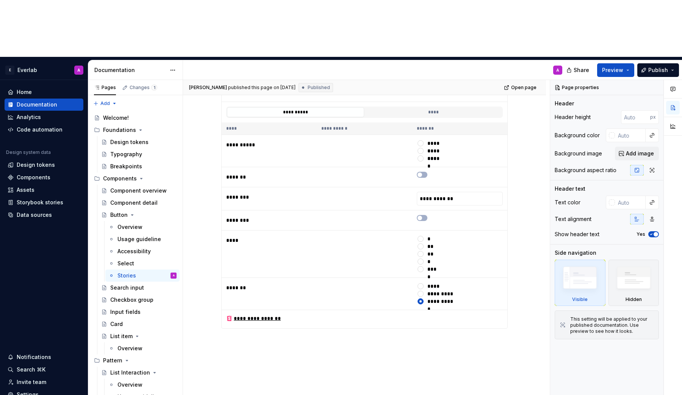
scroll to position [1053, 0]
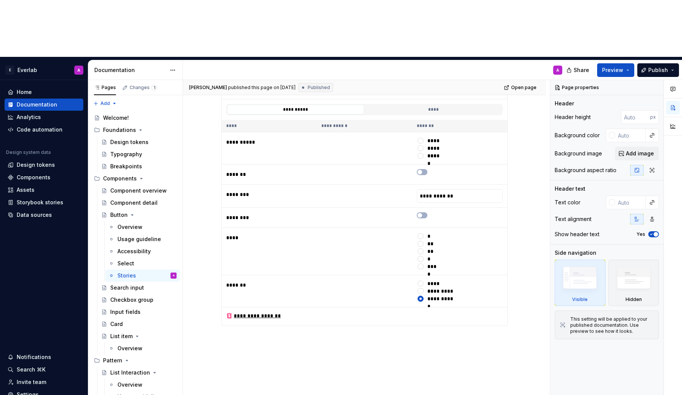
type textarea "*"
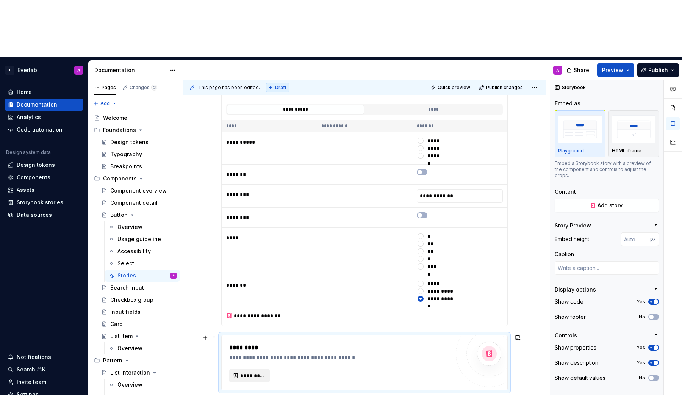
click at [251, 364] on span "*********" at bounding box center [252, 376] width 25 height 8
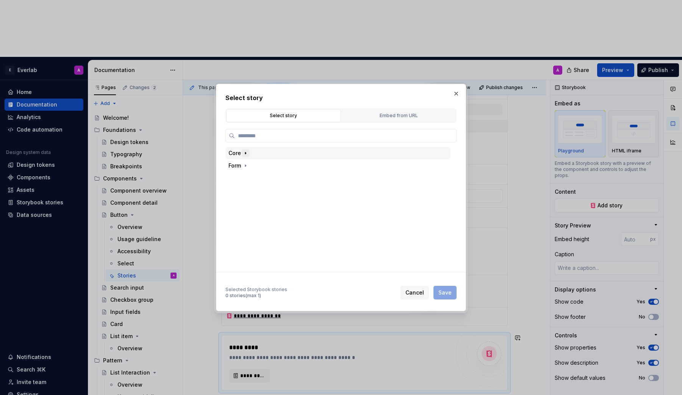
click at [244, 151] on icon "button" at bounding box center [245, 153] width 6 height 6
click at [245, 253] on icon "button" at bounding box center [245, 253] width 6 height 6
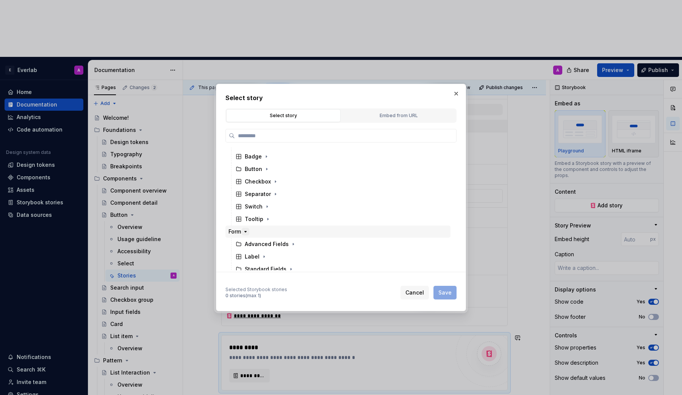
scroll to position [27, 0]
click at [407, 289] on span "Cancel" at bounding box center [414, 293] width 19 height 8
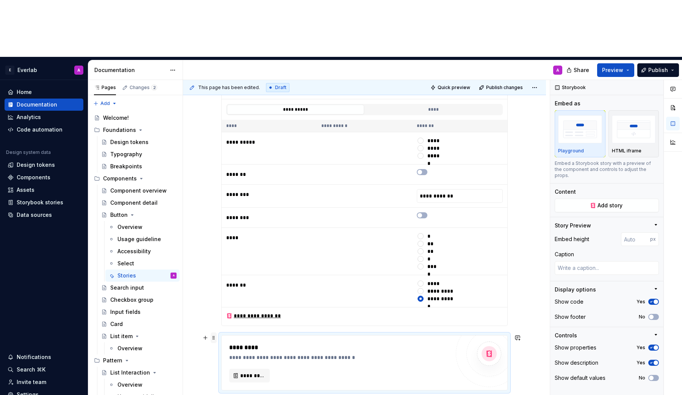
click at [215, 332] on span at bounding box center [214, 337] width 6 height 11
click at [236, 349] on div "Delete" at bounding box center [250, 348] width 49 height 8
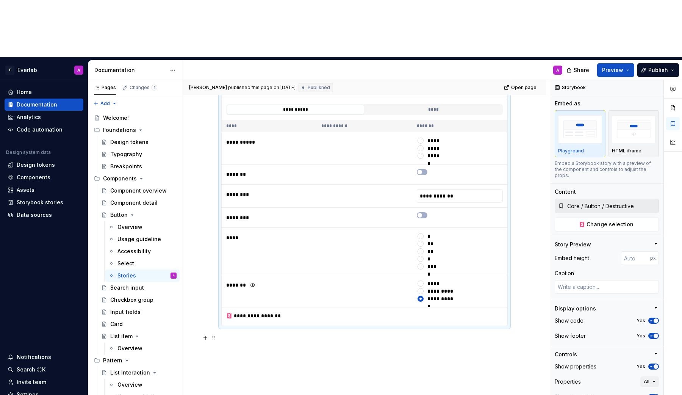
scroll to position [926, 0]
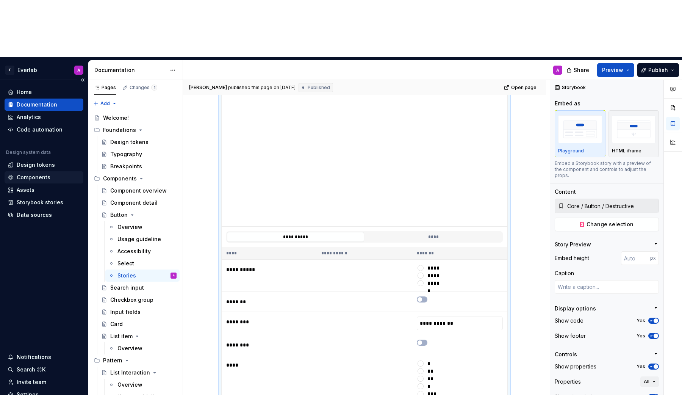
click at [28, 173] on div "Components" at bounding box center [34, 177] width 34 height 8
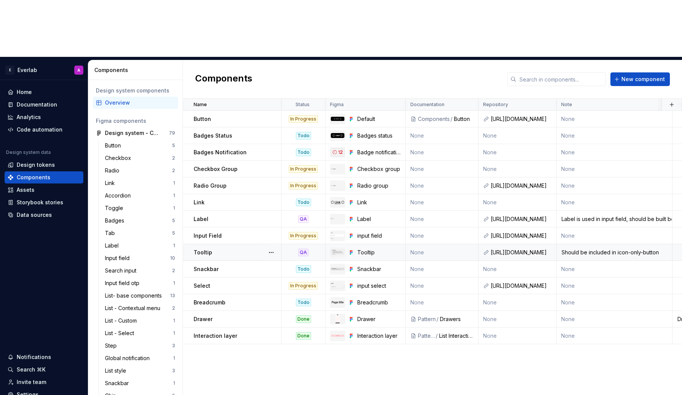
click at [221, 248] on div "Tooltip" at bounding box center [237, 252] width 87 height 8
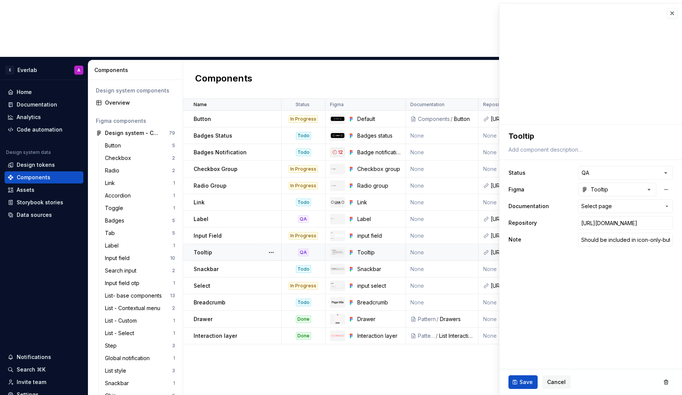
type textarea "*"
